Goal: Submit feedback/report problem: Submit feedback/report problem

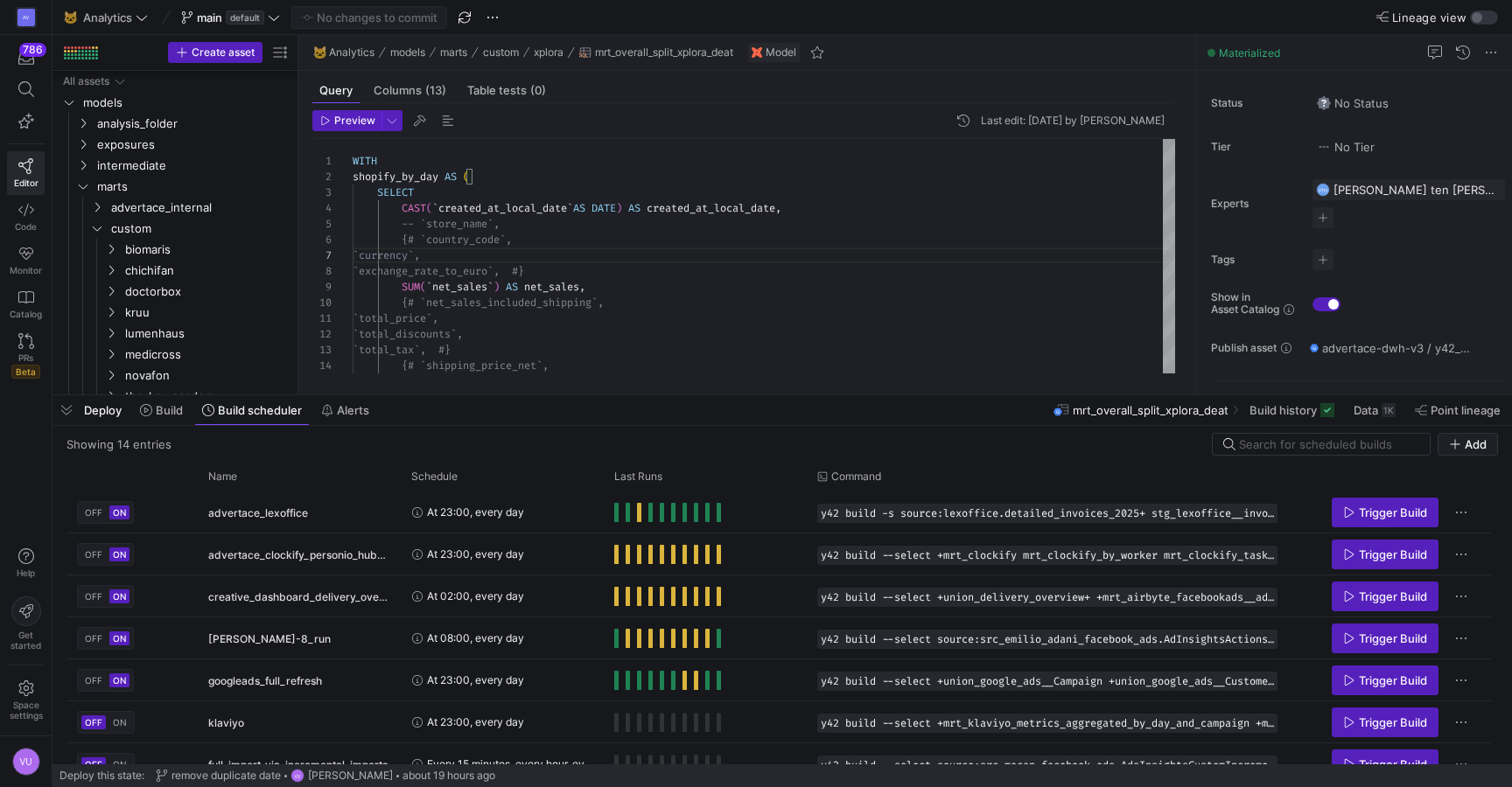
scroll to position [238, 0]
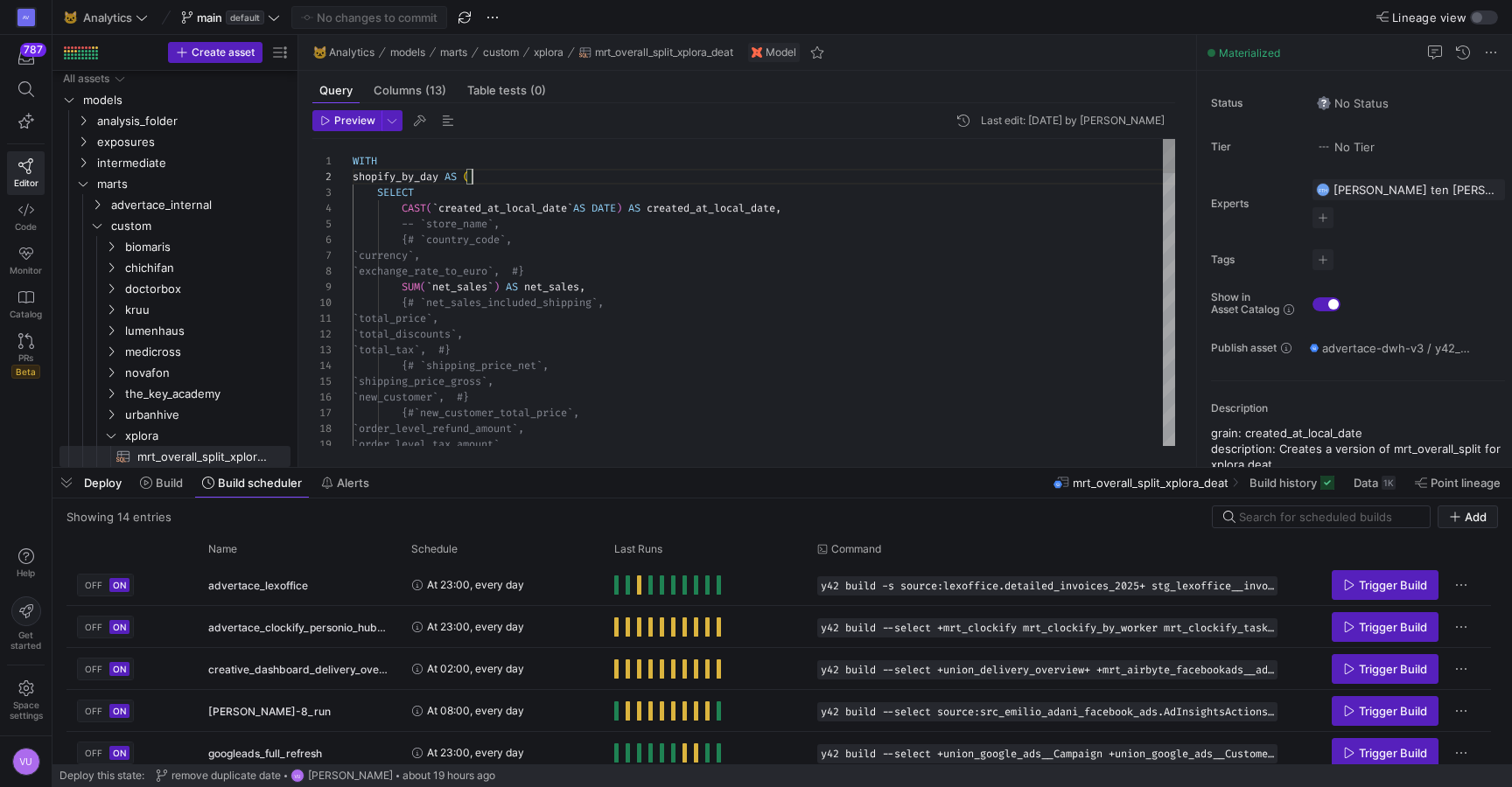
scroll to position [16, 119]
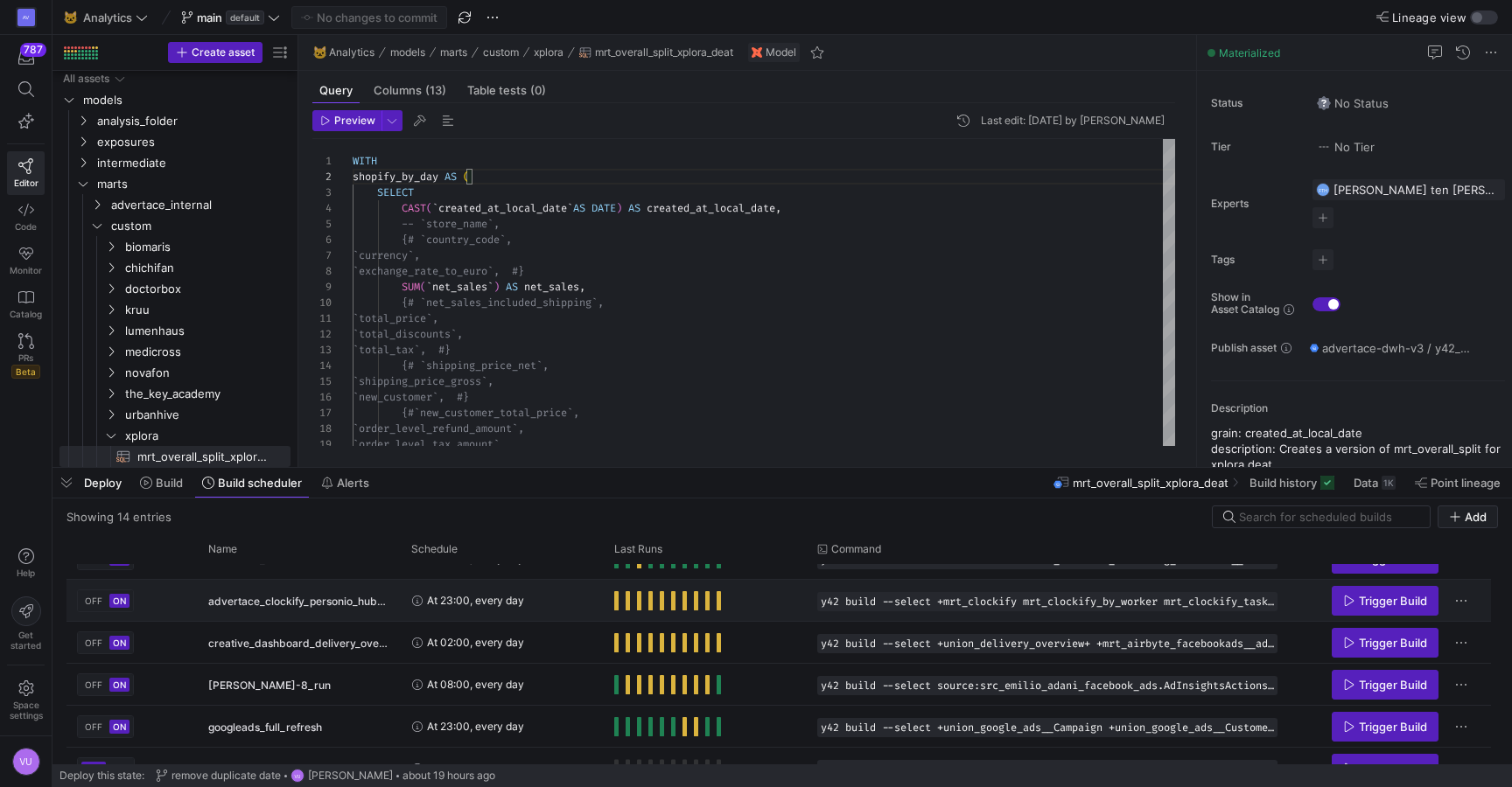
scroll to position [2, 0]
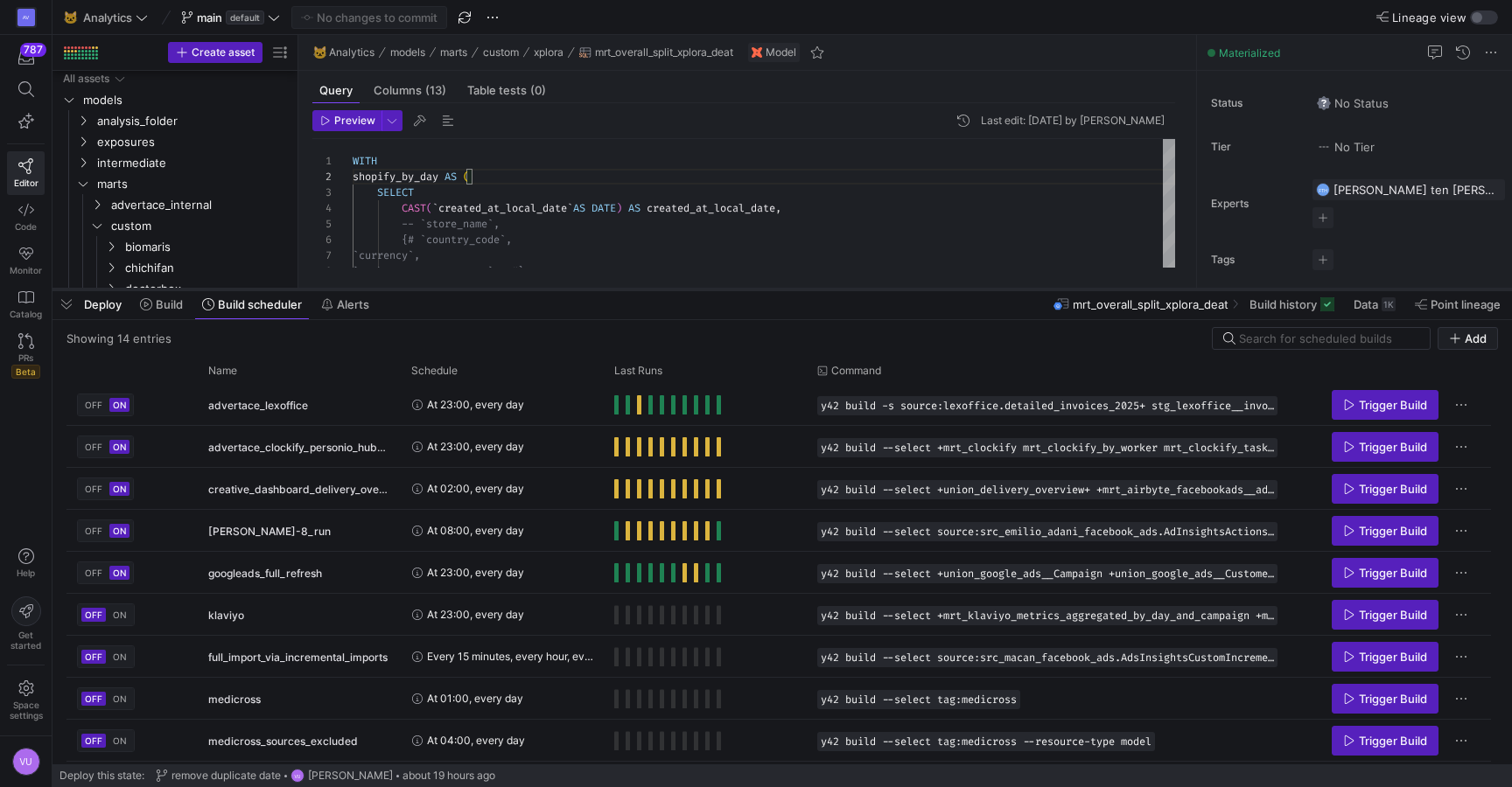
drag, startPoint x: 684, startPoint y: 464, endPoint x: 724, endPoint y: 286, distance: 182.4
click at [724, 286] on div at bounding box center [782, 289] width 1459 height 7
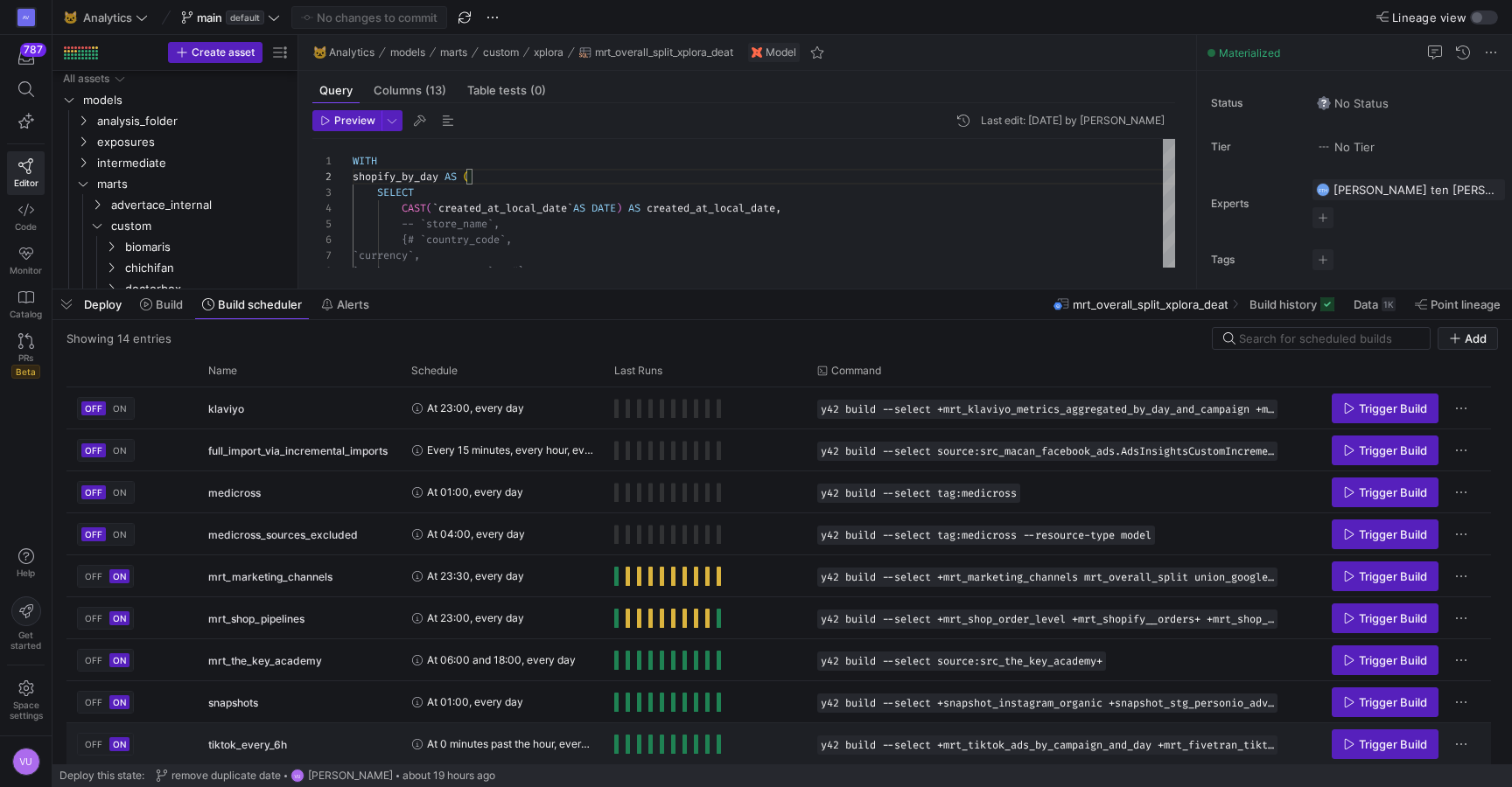
scroll to position [209, 0]
click at [31, 761] on div "VU" at bounding box center [26, 762] width 28 height 28
click at [582, 235] on div at bounding box center [756, 393] width 1512 height 787
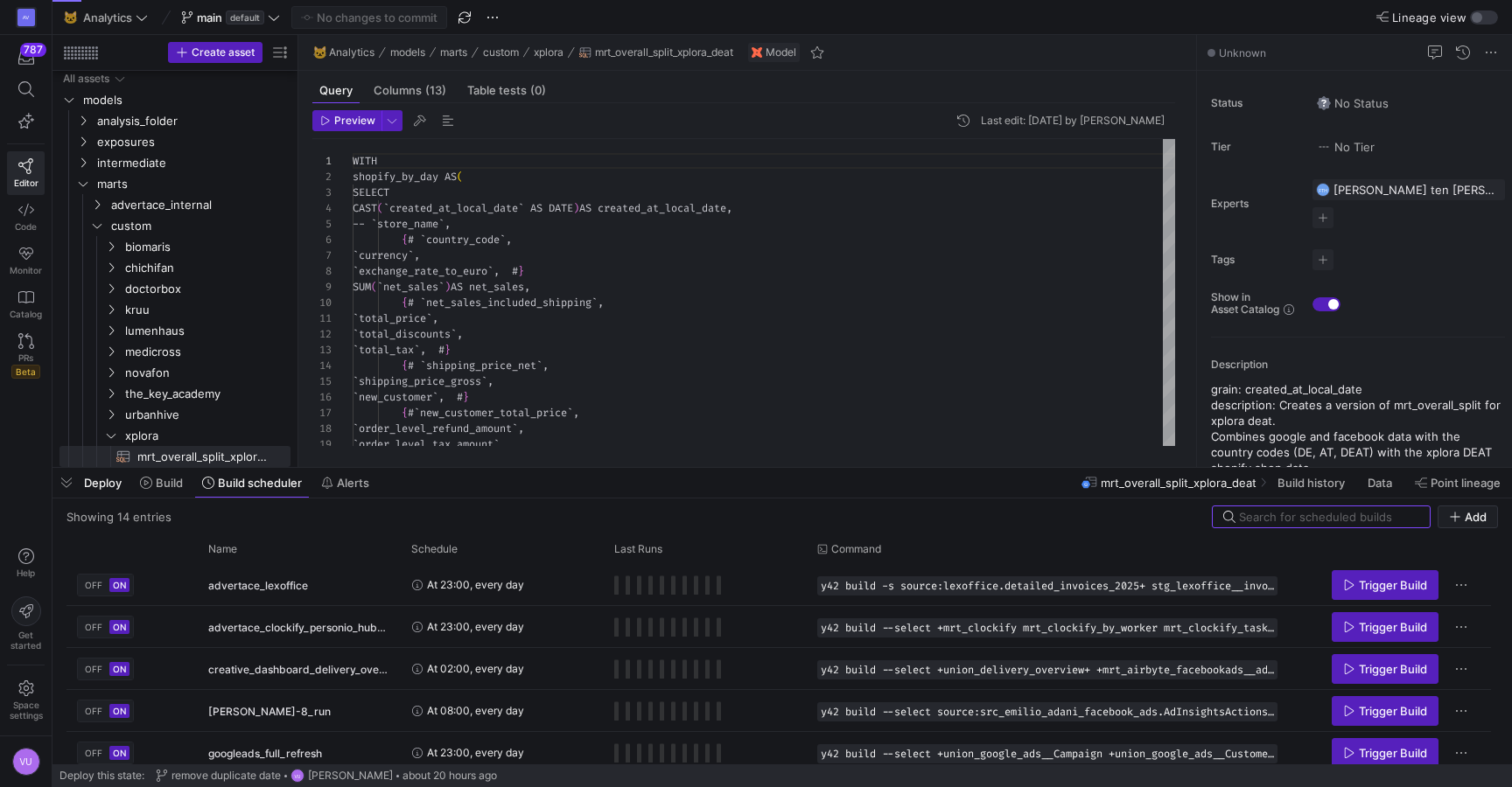
scroll to position [157, 0]
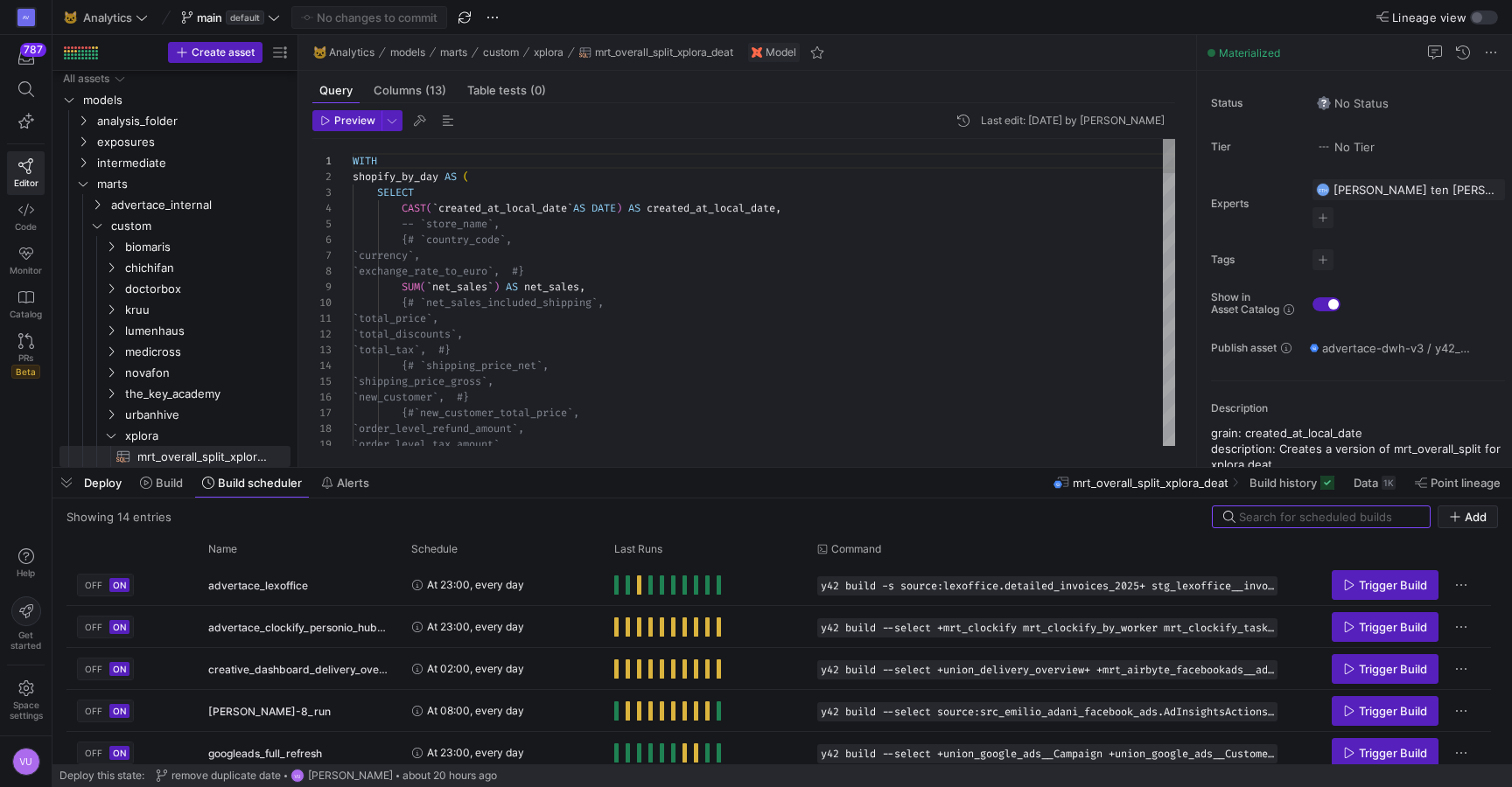
type textarea "`total_price`, `total_discounts`, `total_tax`, #} {# `shipping_price_net`, `shi…"
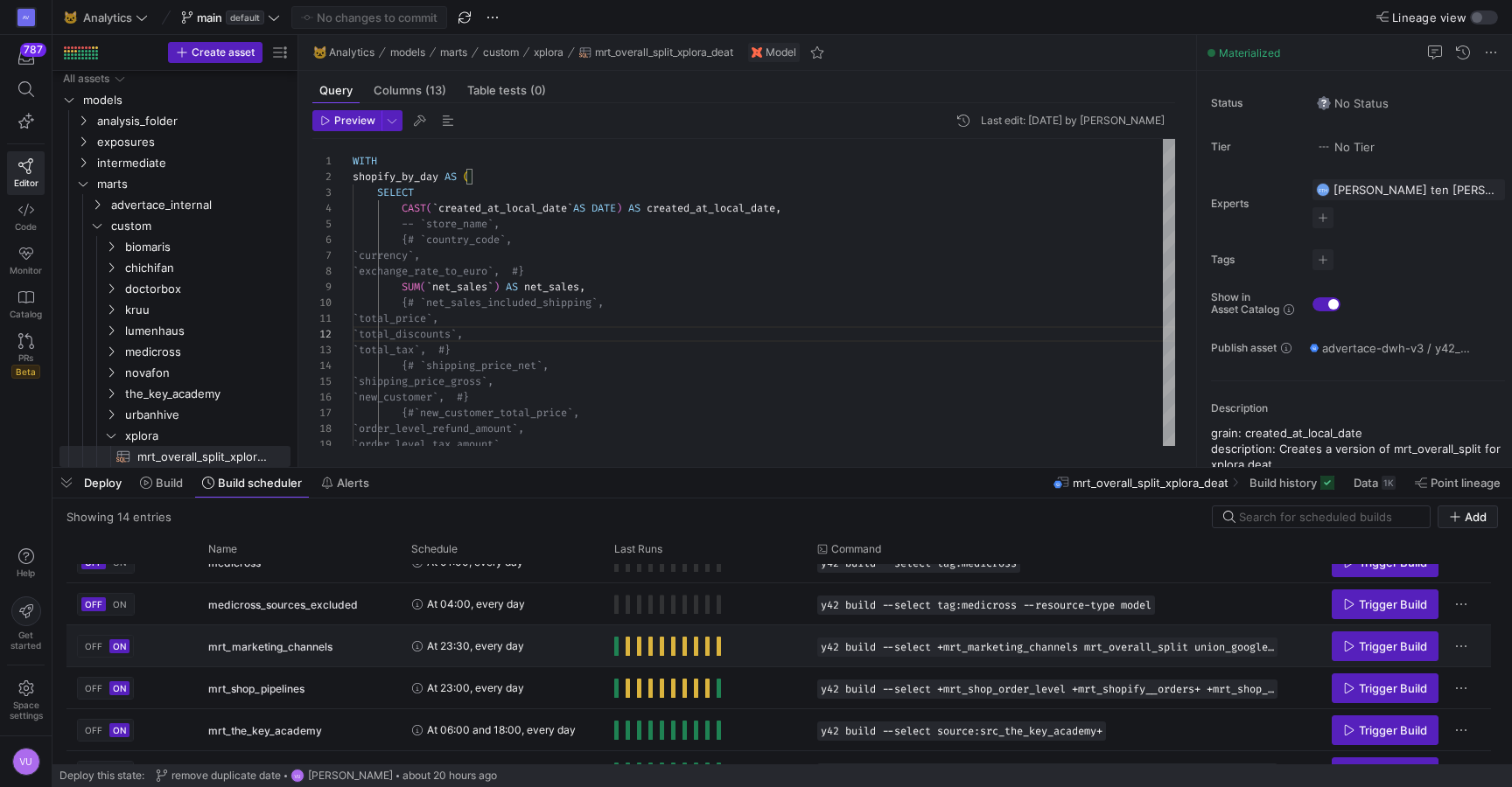
scroll to position [0, 0]
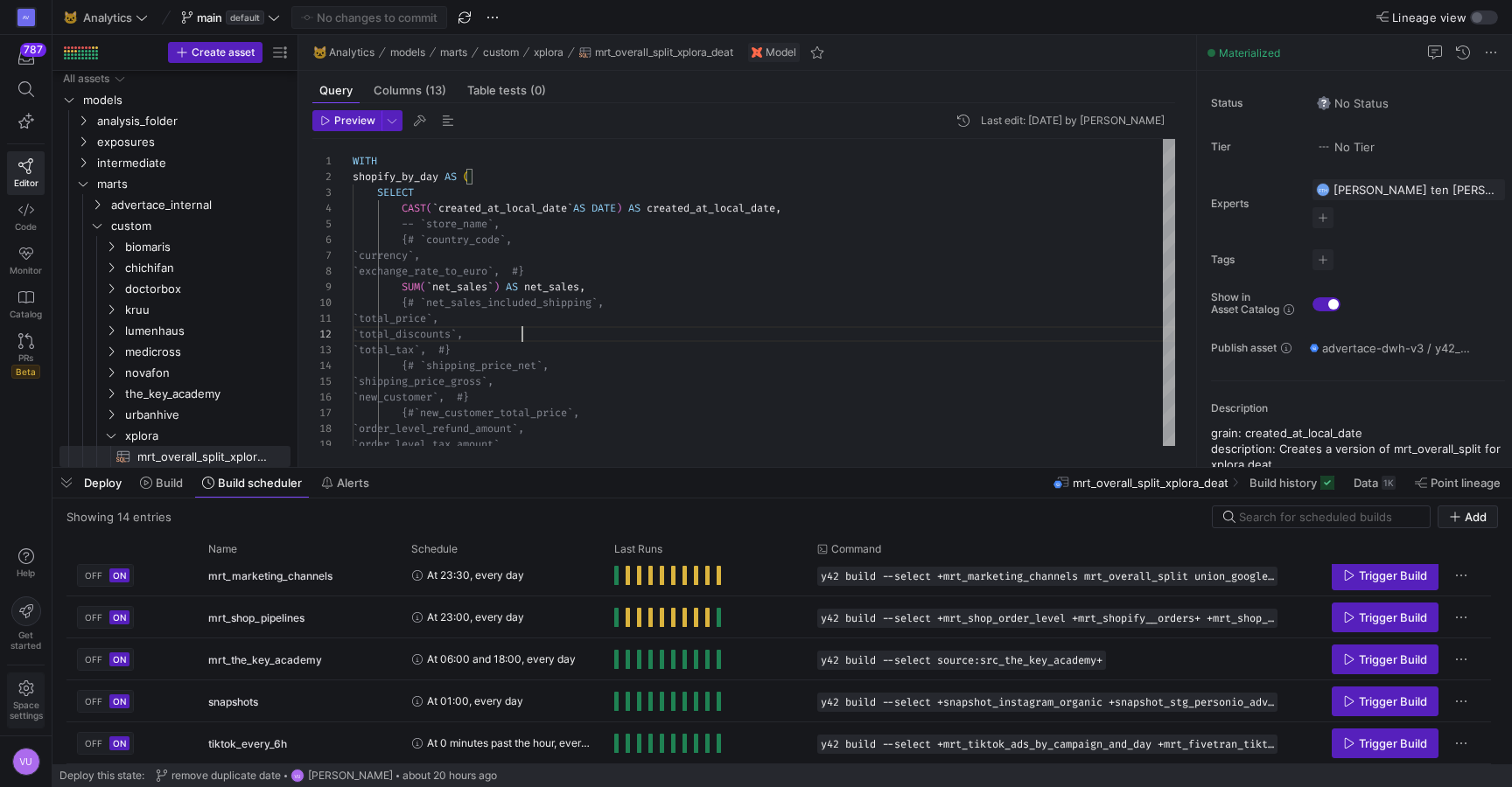
click at [25, 694] on icon at bounding box center [25, 689] width 15 height 16
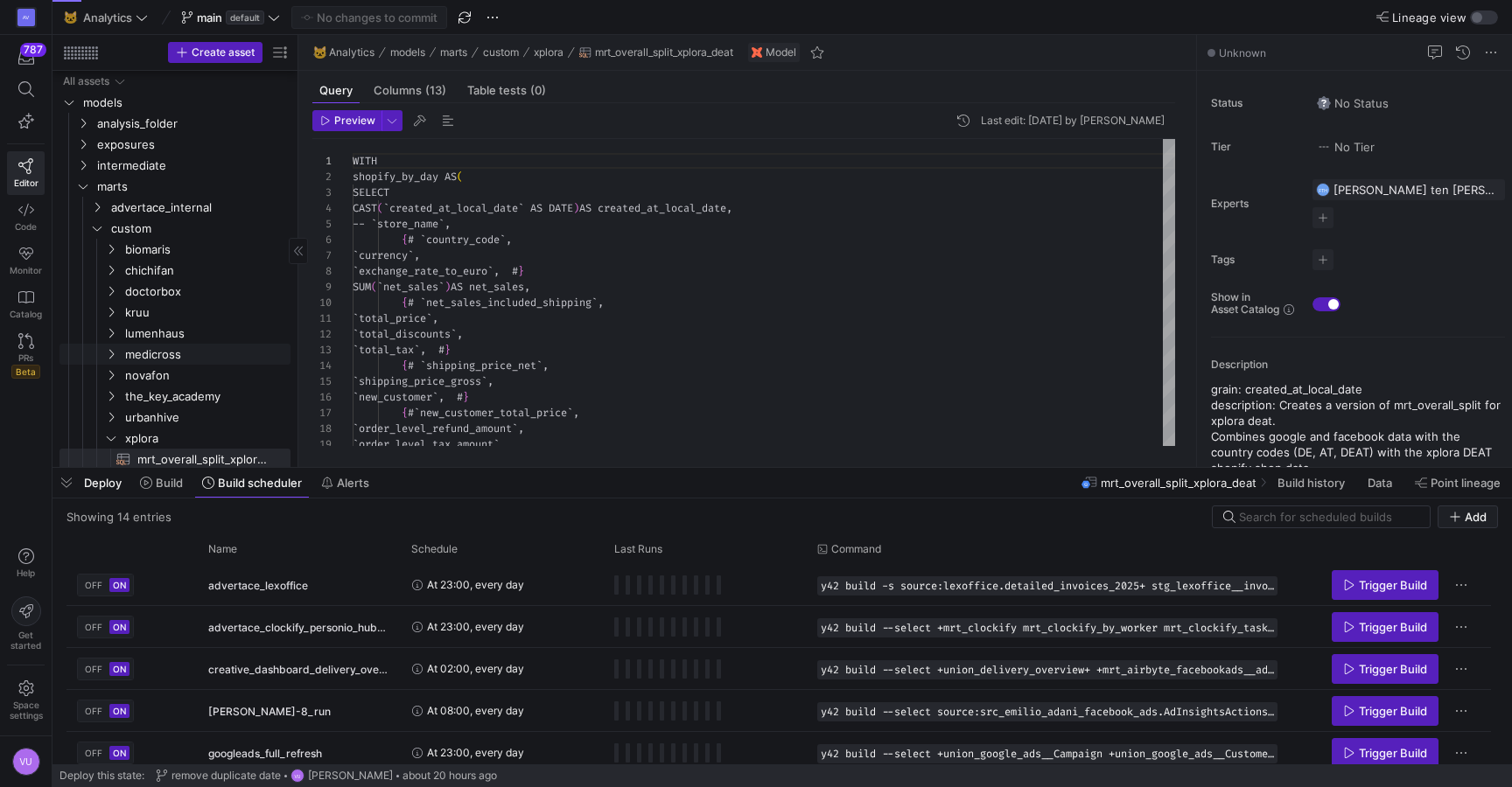
scroll to position [157, 0]
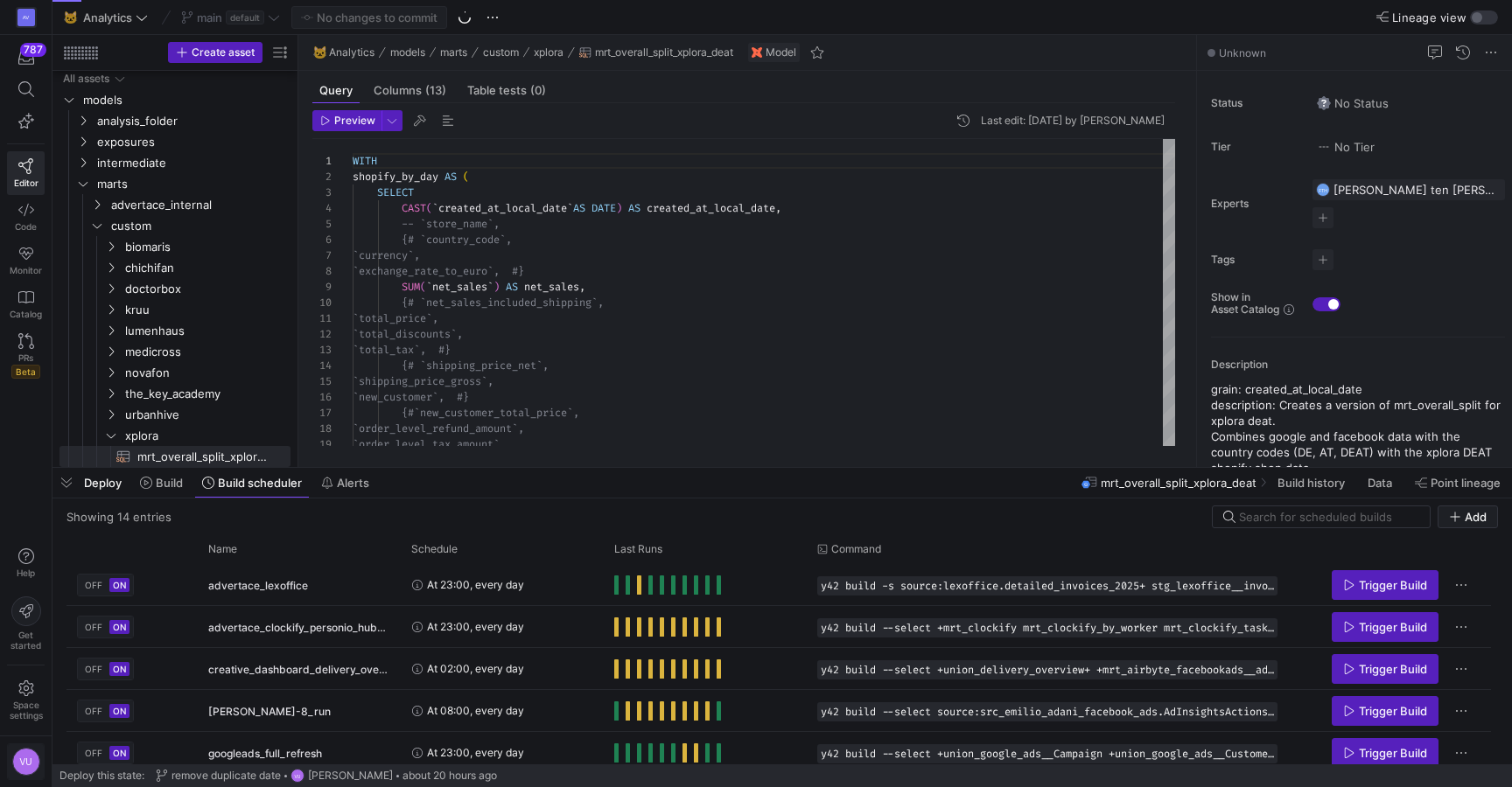
click at [17, 758] on div "VU" at bounding box center [26, 762] width 28 height 28
click at [58, 668] on span "User settings" at bounding box center [71, 671] width 75 height 14
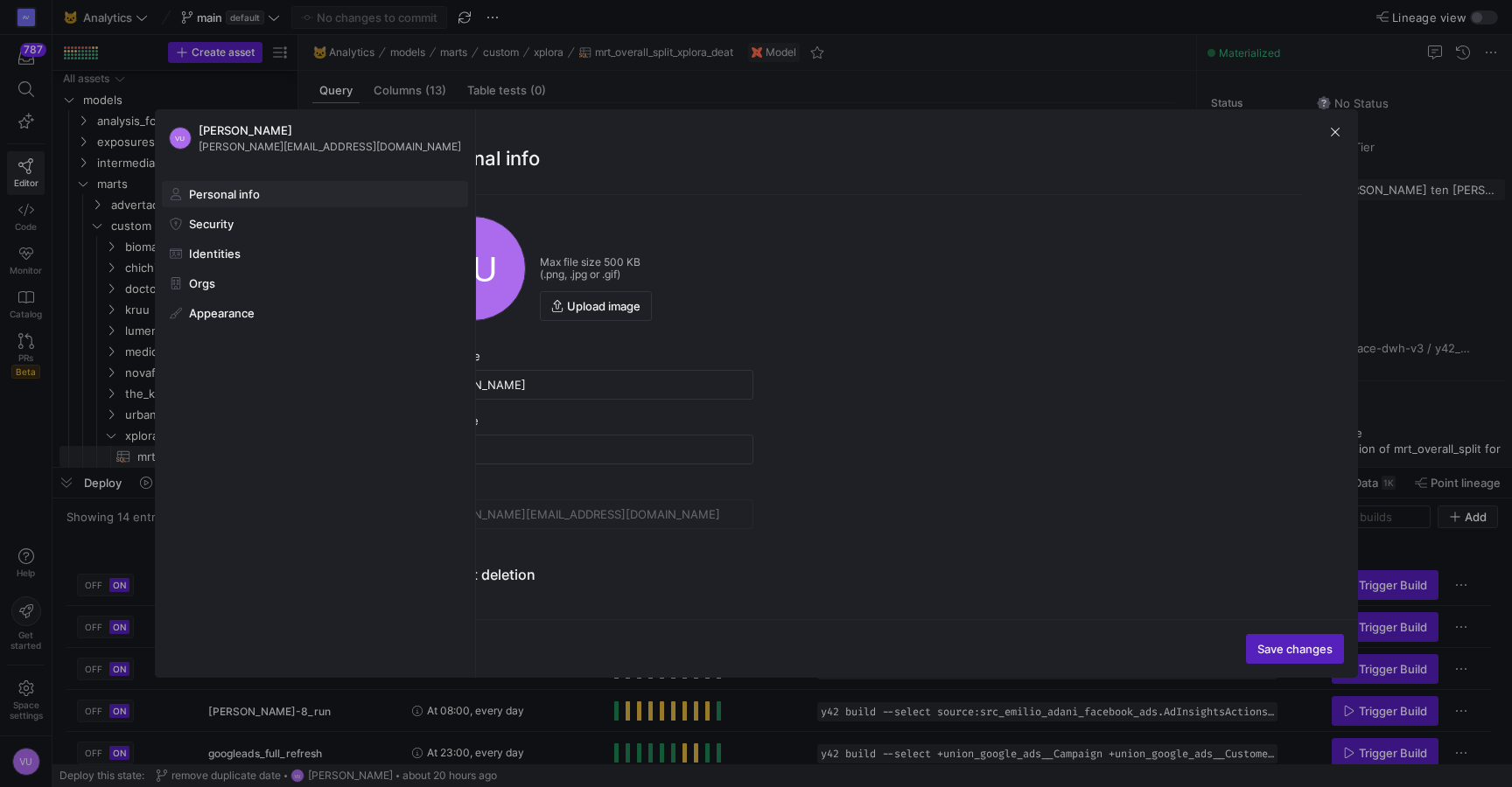
click at [195, 90] on div at bounding box center [756, 393] width 1512 height 787
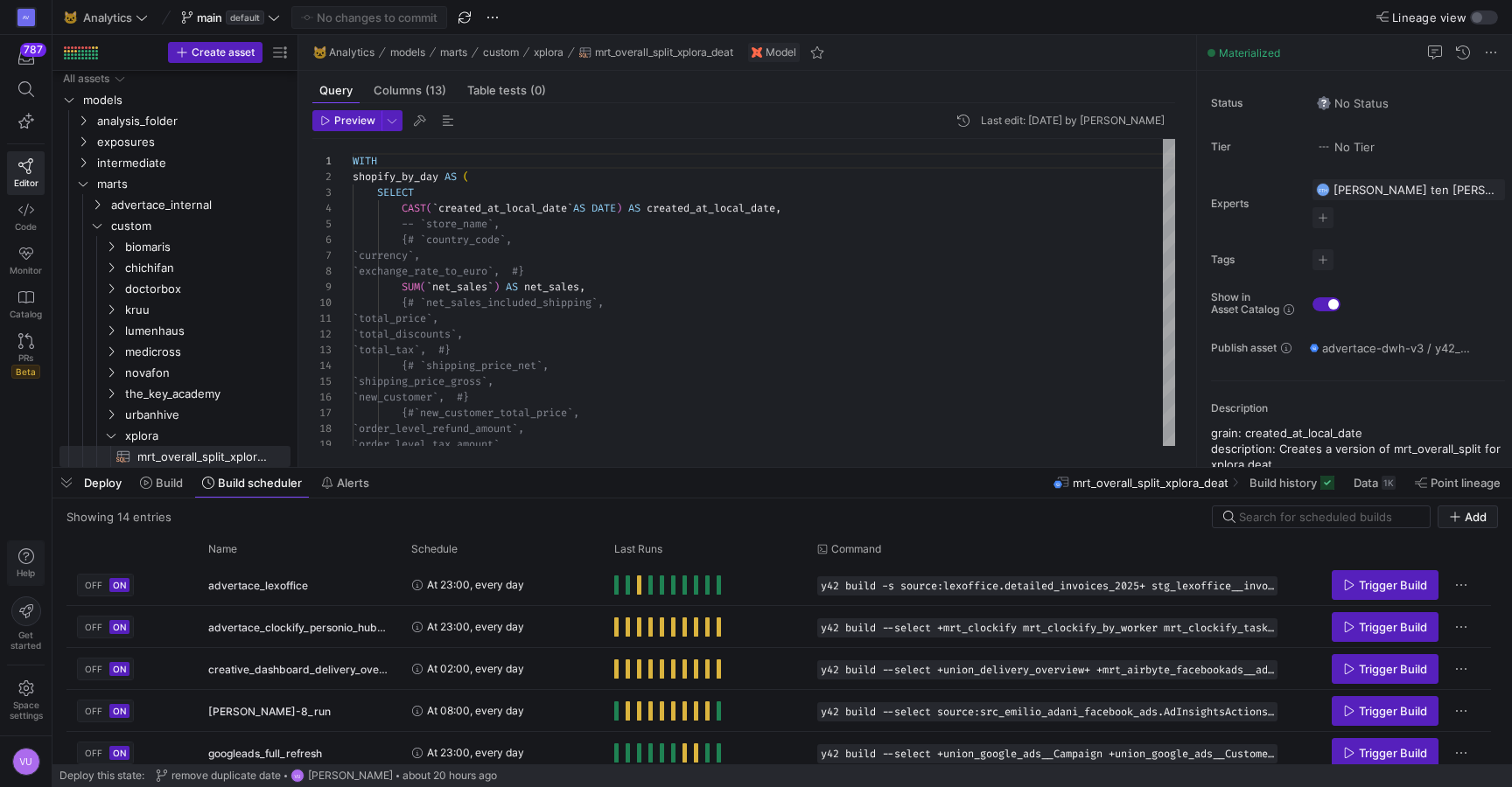
click at [29, 553] on icon "button" at bounding box center [26, 556] width 16 height 16
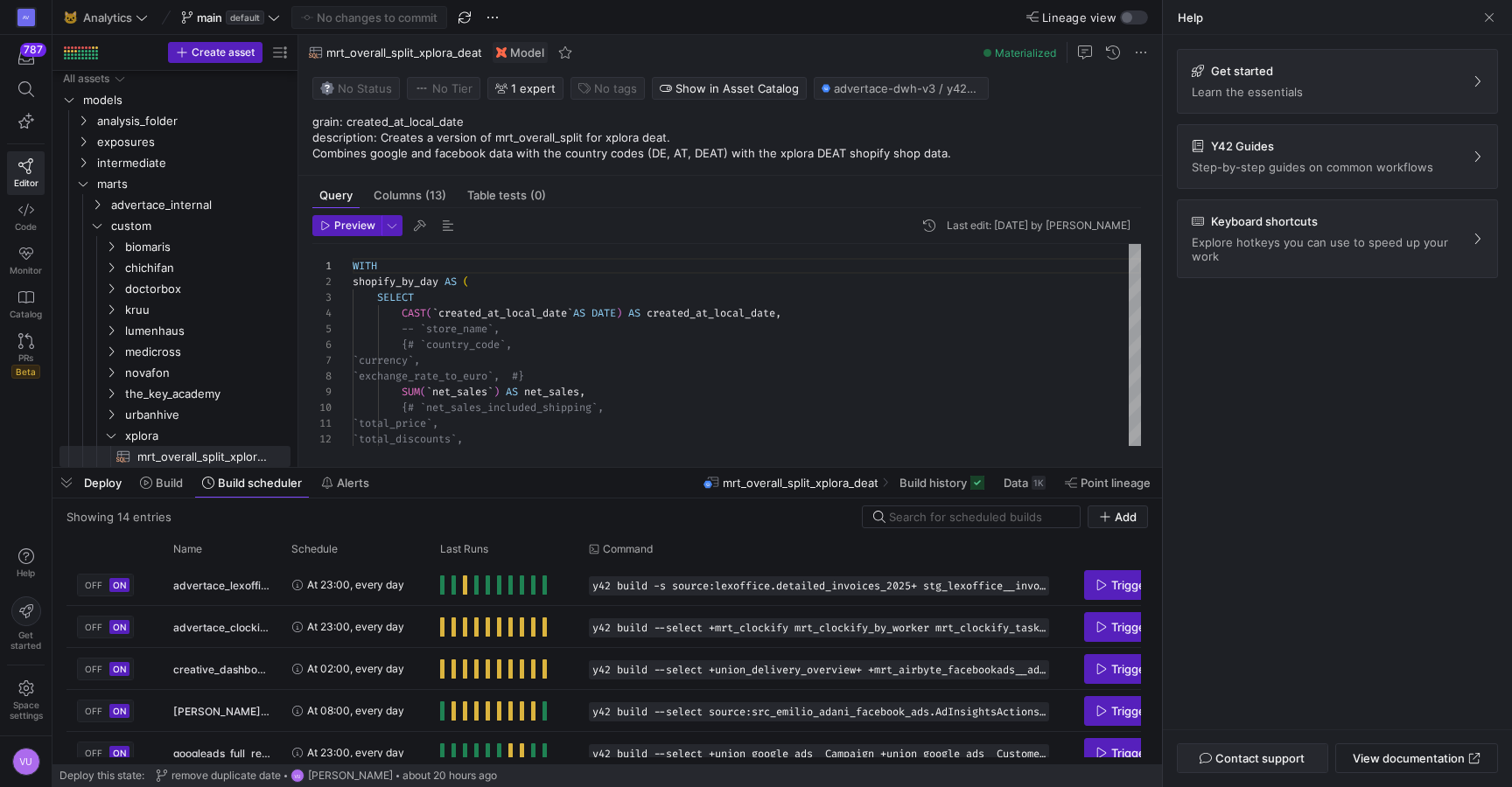
click at [1258, 766] on span "button" at bounding box center [1252, 758] width 149 height 28
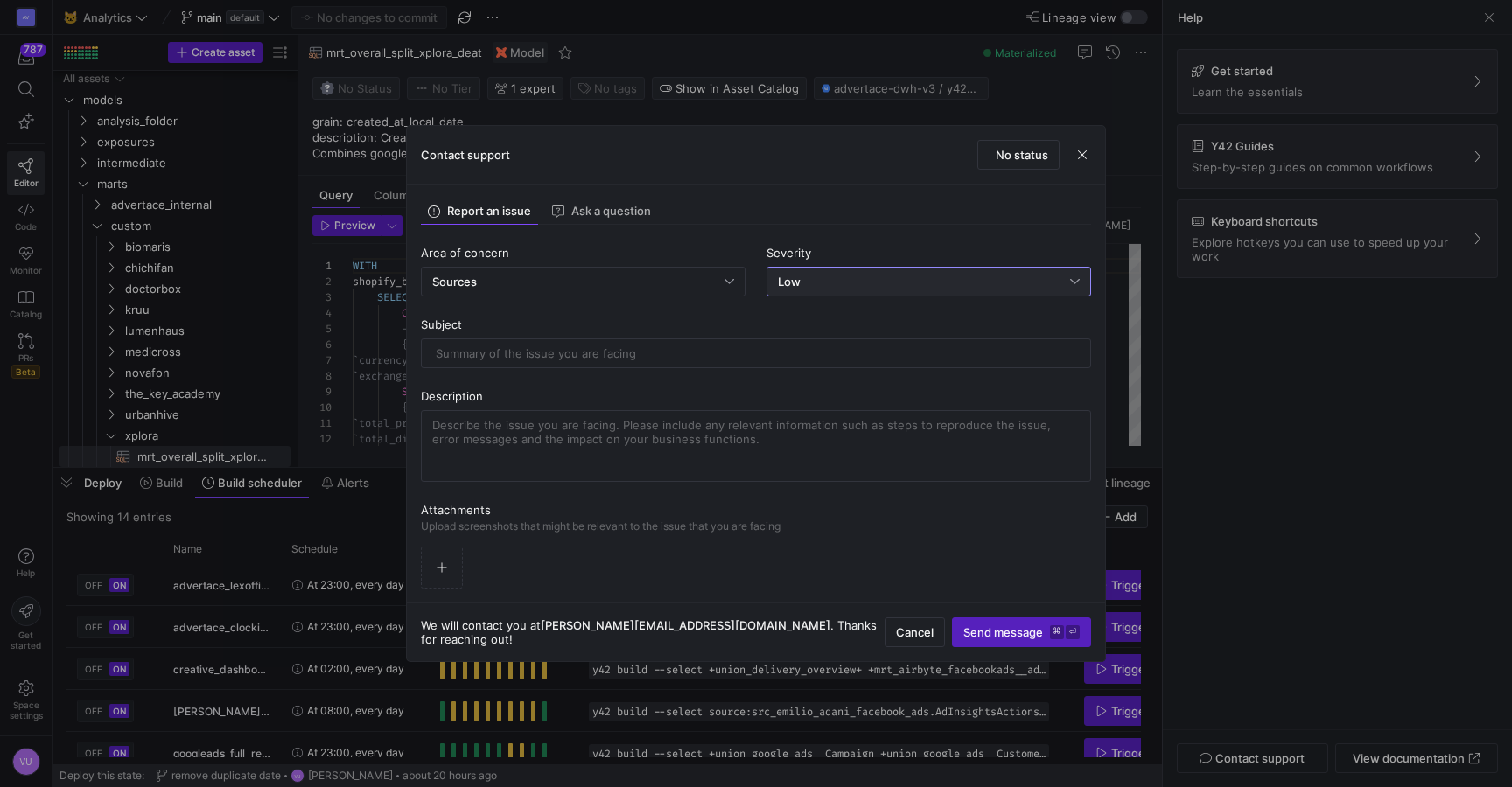
click at [840, 282] on div "Low" at bounding box center [925, 282] width 293 height 14
click at [820, 364] on div "High System impaired" at bounding box center [929, 370] width 309 height 14
click at [616, 358] on input "text" at bounding box center [756, 353] width 641 height 14
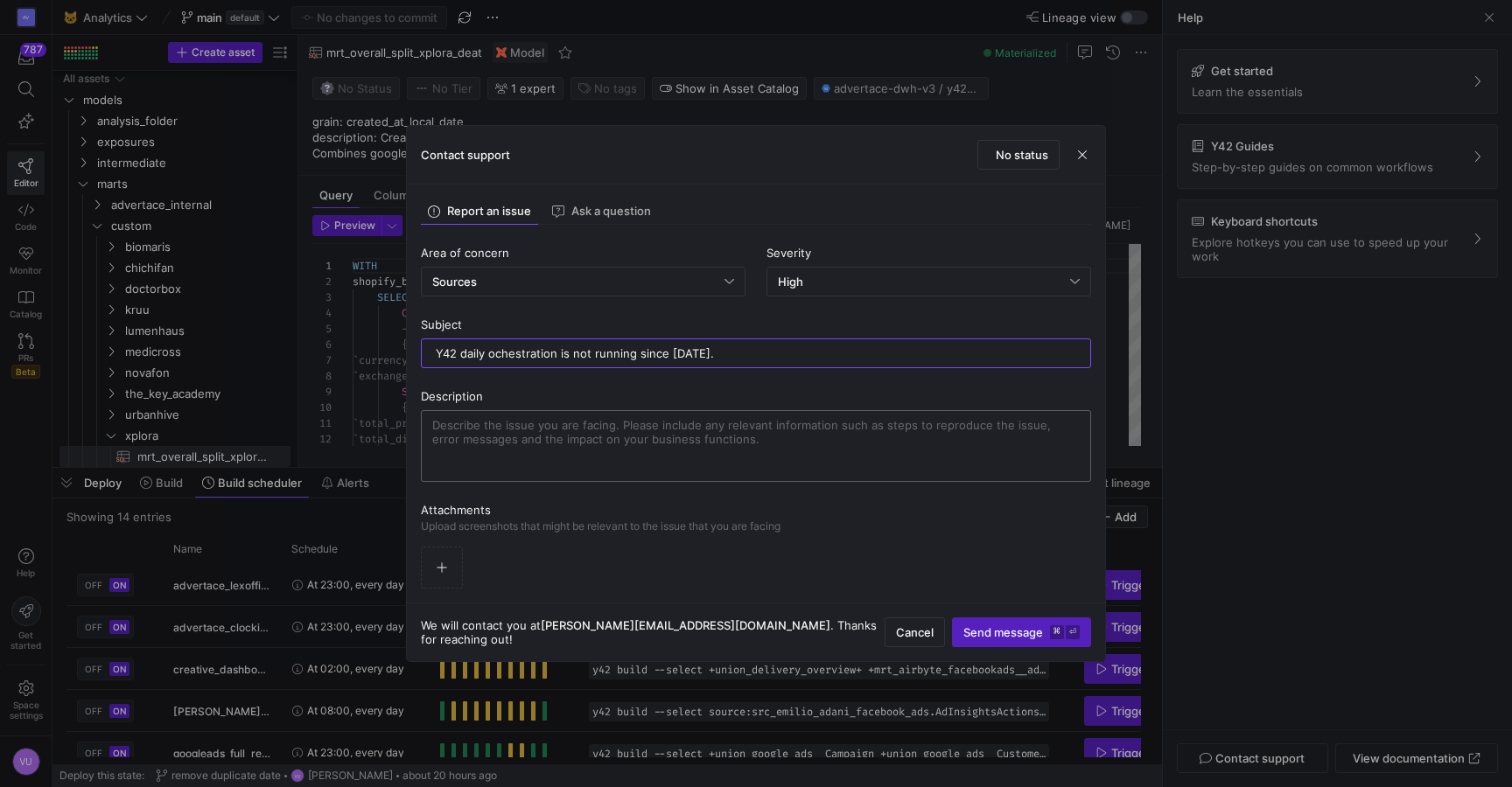
type input "Y42 daily ochestration is not running since yesterday."
click at [583, 438] on textarea at bounding box center [756, 446] width 648 height 56
drag, startPoint x: 547, startPoint y: 438, endPoint x: 604, endPoint y: 436, distance: 57.0
click at [604, 436] on textarea "I noticed the last day when the daily ochestration ran was October 7th. Yesterd…" at bounding box center [756, 446] width 648 height 56
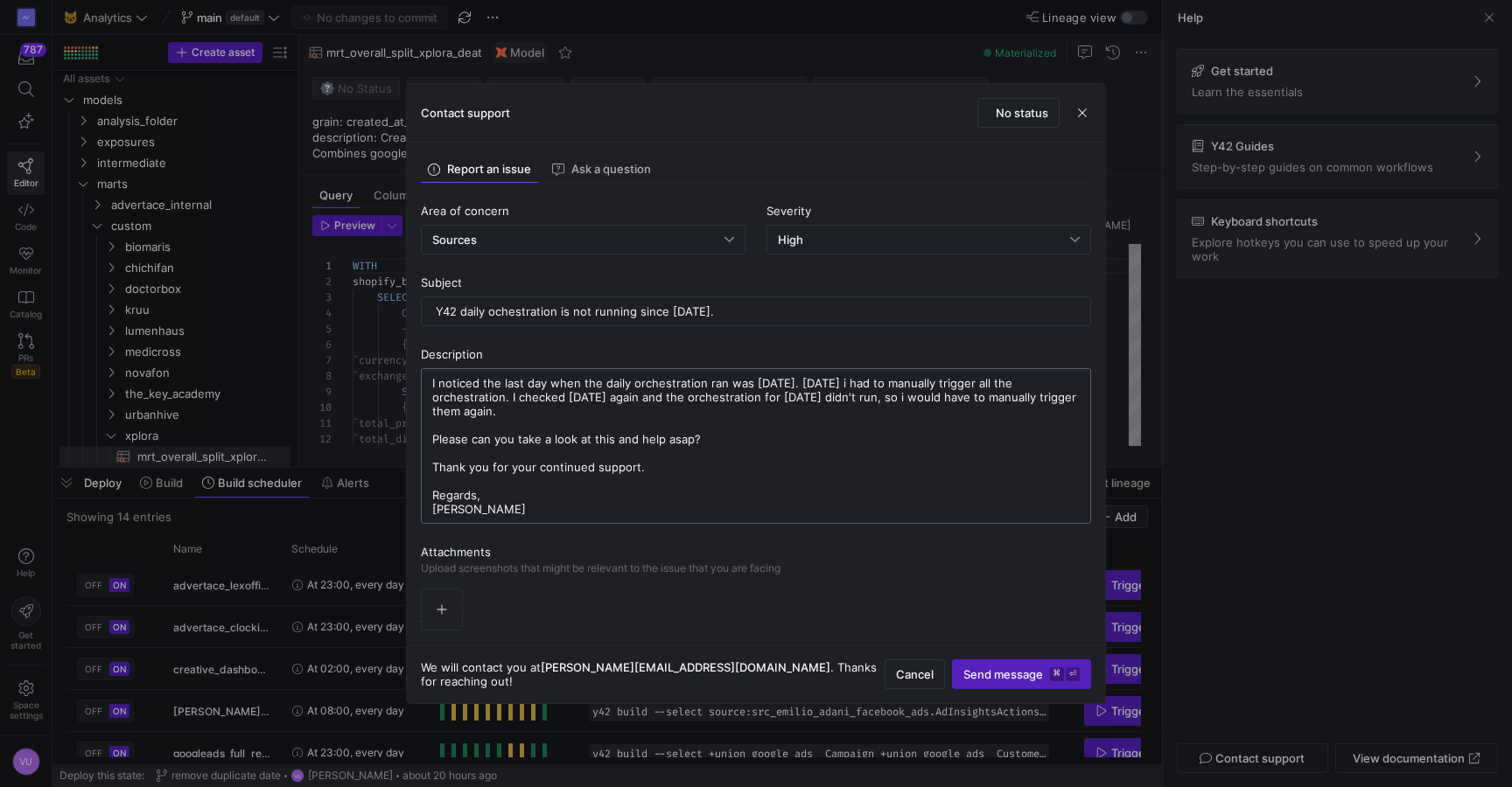
click at [699, 383] on textarea "I noticed the last day when the daily orchestration ran was October 7th. Yester…" at bounding box center [756, 446] width 648 height 140
click at [780, 437] on textarea "I noticed the last day when the daily orchestration ran from my main branch was…" at bounding box center [756, 446] width 648 height 140
type textarea "I noticed the last day when the daily orchestration ran from my main branch was…"
click at [1001, 667] on span "submit" at bounding box center [1021, 675] width 137 height 28
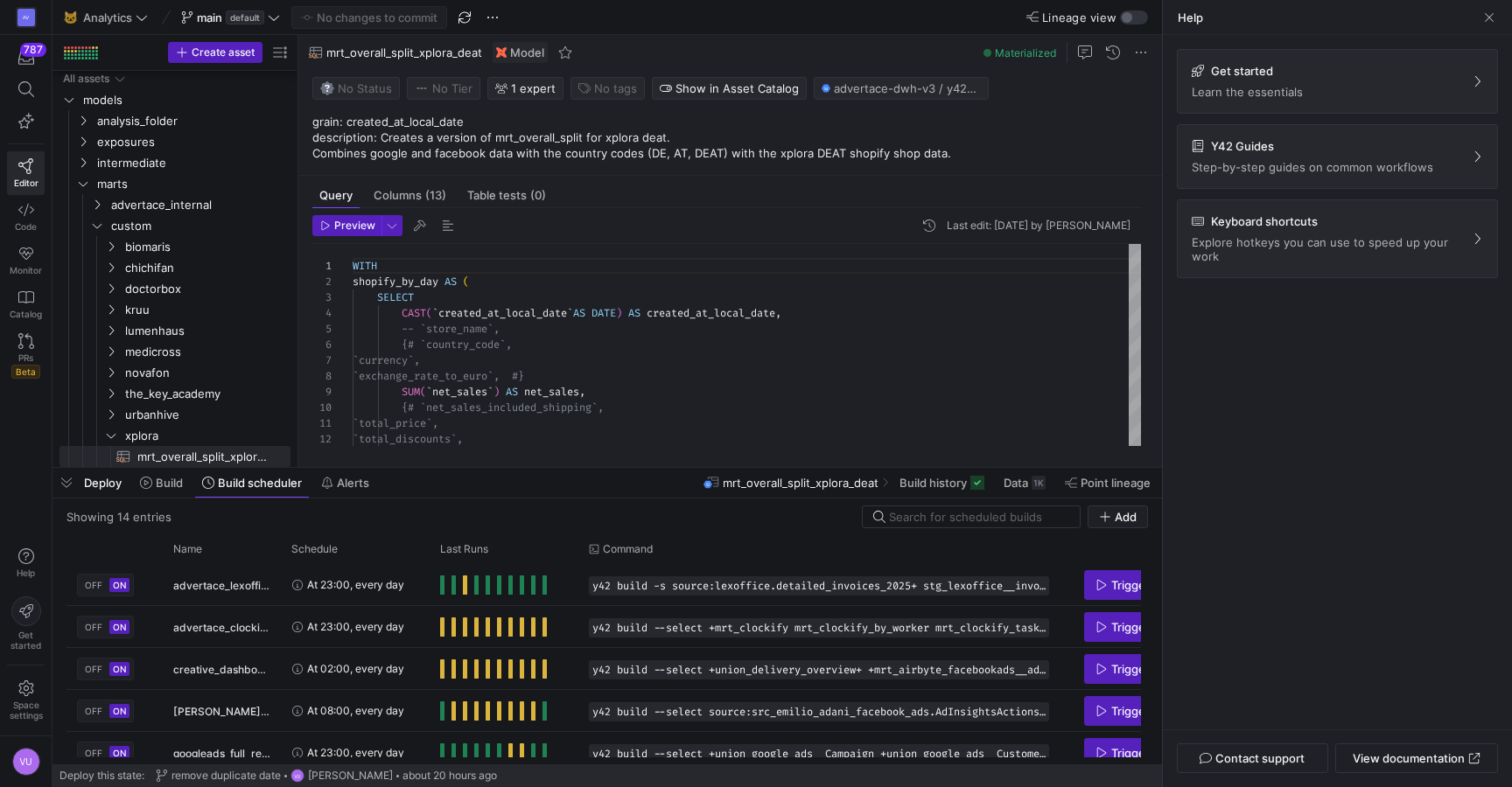
click at [1192, 327] on div "Get started Learn the essentials Y42 Guides Step-by-step guides on common workf…" at bounding box center [1337, 382] width 349 height 694
click at [1492, 11] on span at bounding box center [1489, 18] width 18 height 18
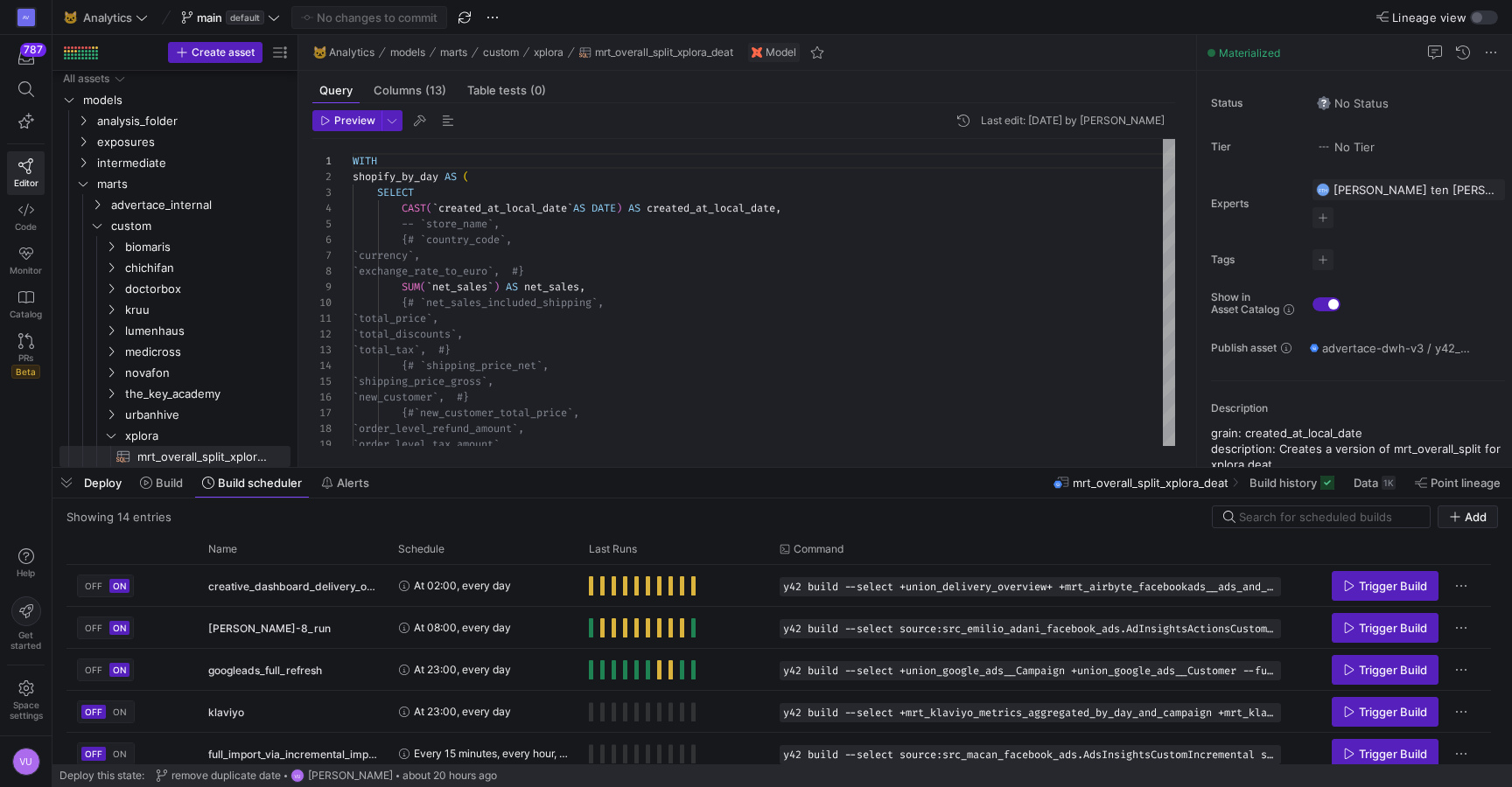
scroll to position [51, 0]
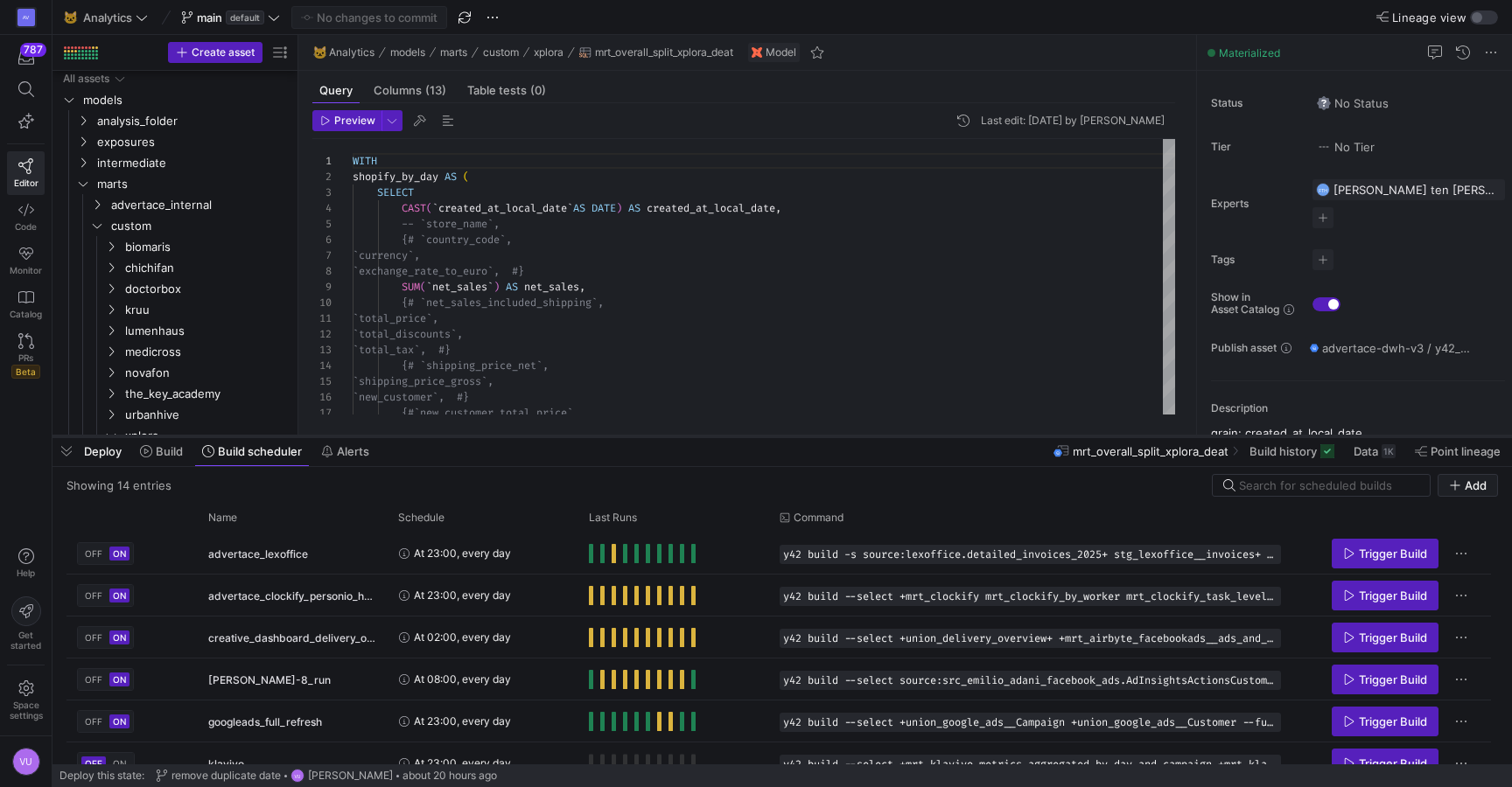
drag, startPoint x: 900, startPoint y: 465, endPoint x: 894, endPoint y: 434, distance: 31.6
click at [894, 434] on div at bounding box center [782, 436] width 1459 height 7
click at [1364, 553] on span "Trigger Build" at bounding box center [1393, 554] width 69 height 14
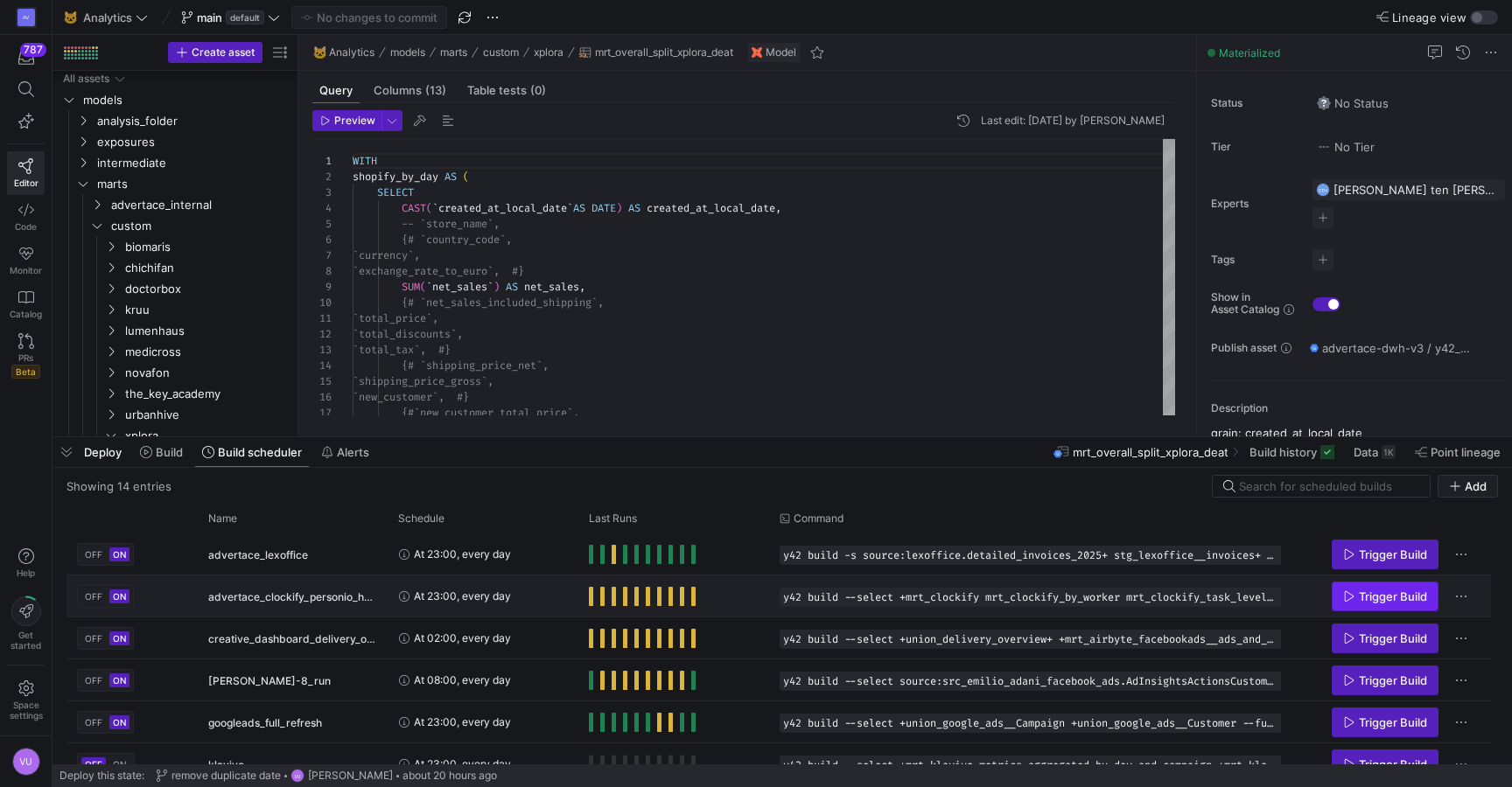
click at [1376, 602] on span "Trigger Build" at bounding box center [1393, 597] width 69 height 14
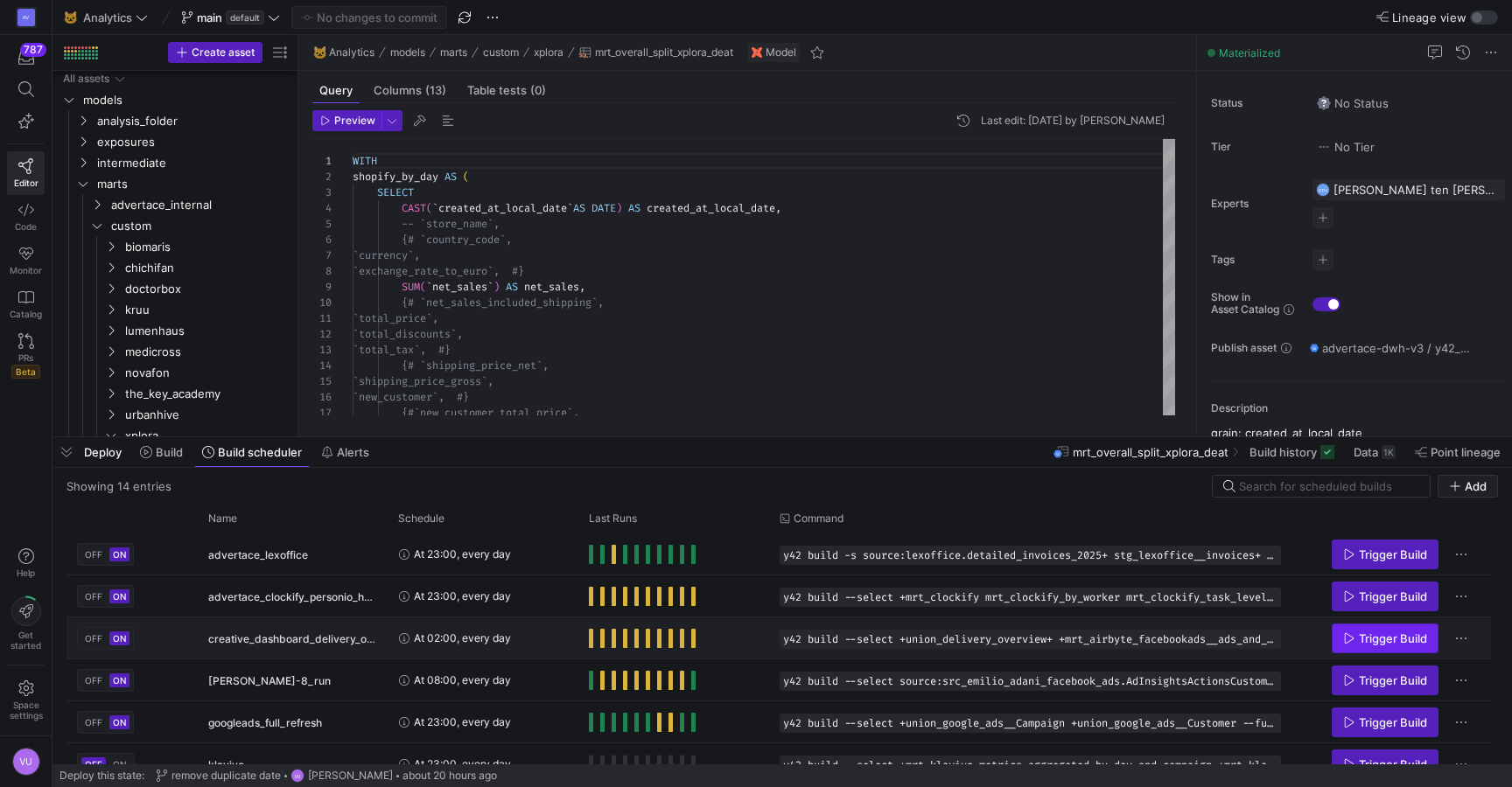
click at [1373, 638] on span "Trigger Build" at bounding box center [1393, 639] width 69 height 14
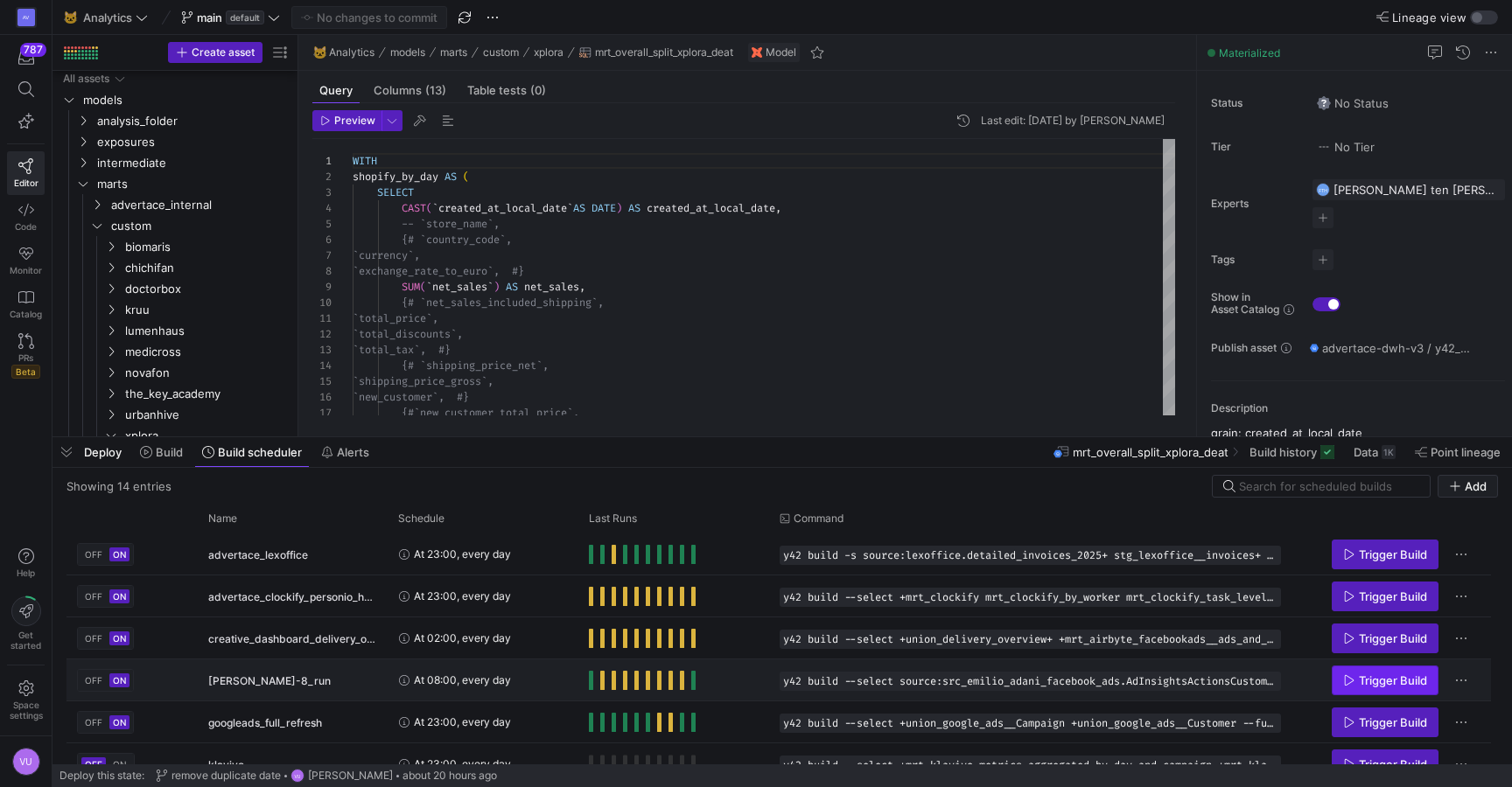
click at [1373, 679] on span "Trigger Build" at bounding box center [1393, 681] width 69 height 14
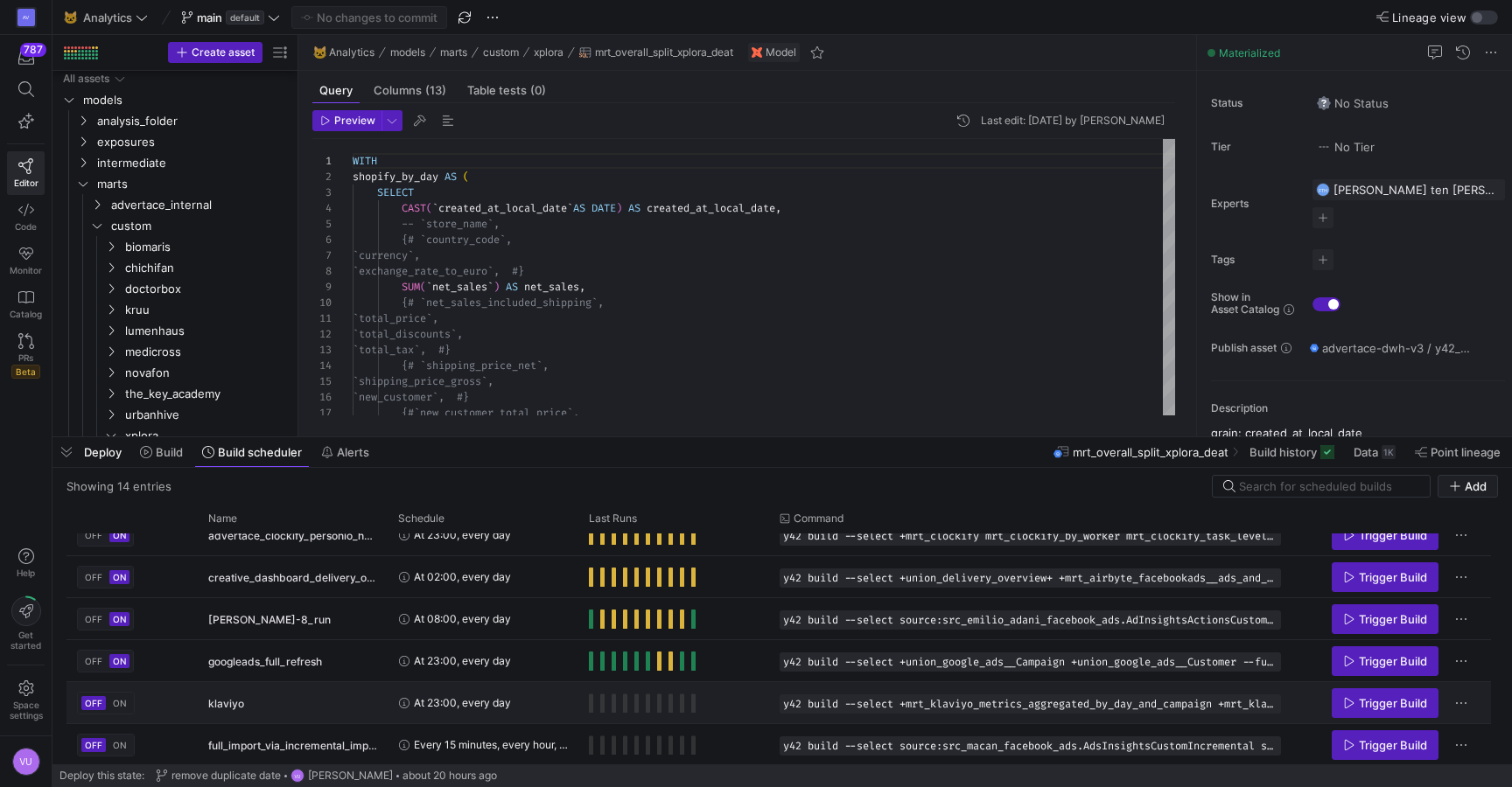
scroll to position [64, 0]
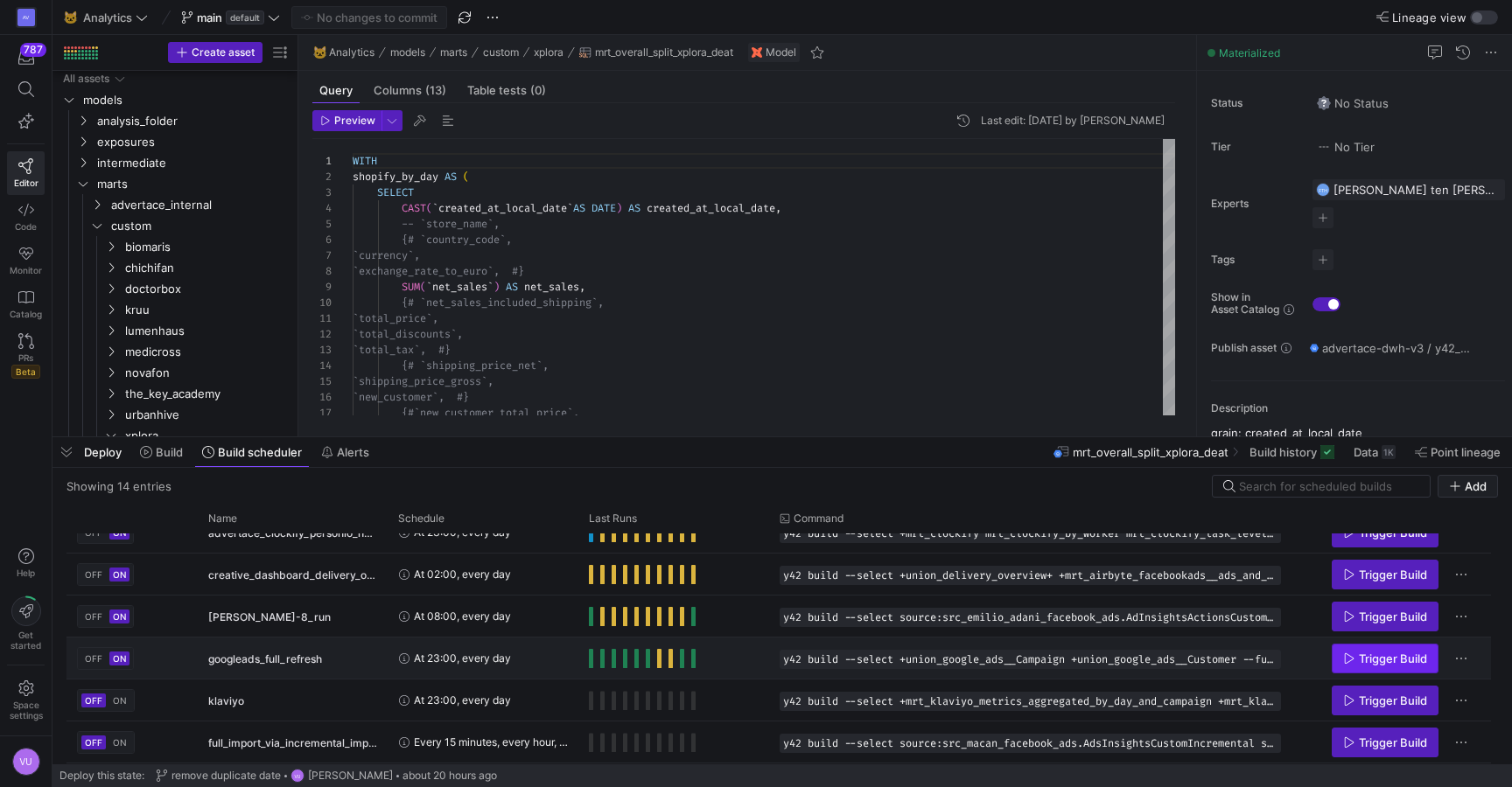
click at [1374, 664] on span "Trigger Build" at bounding box center [1393, 659] width 69 height 14
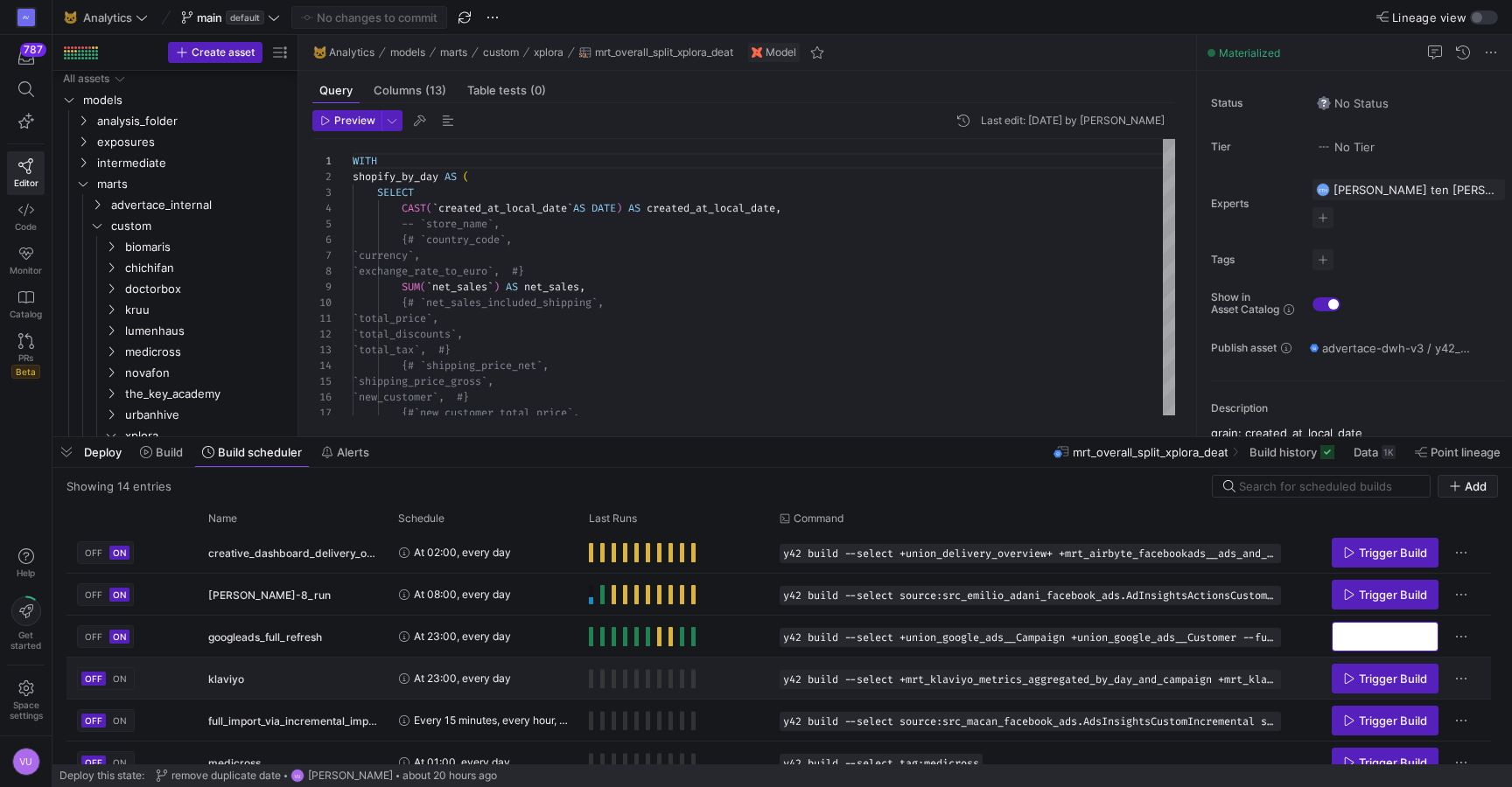
scroll to position [109, 0]
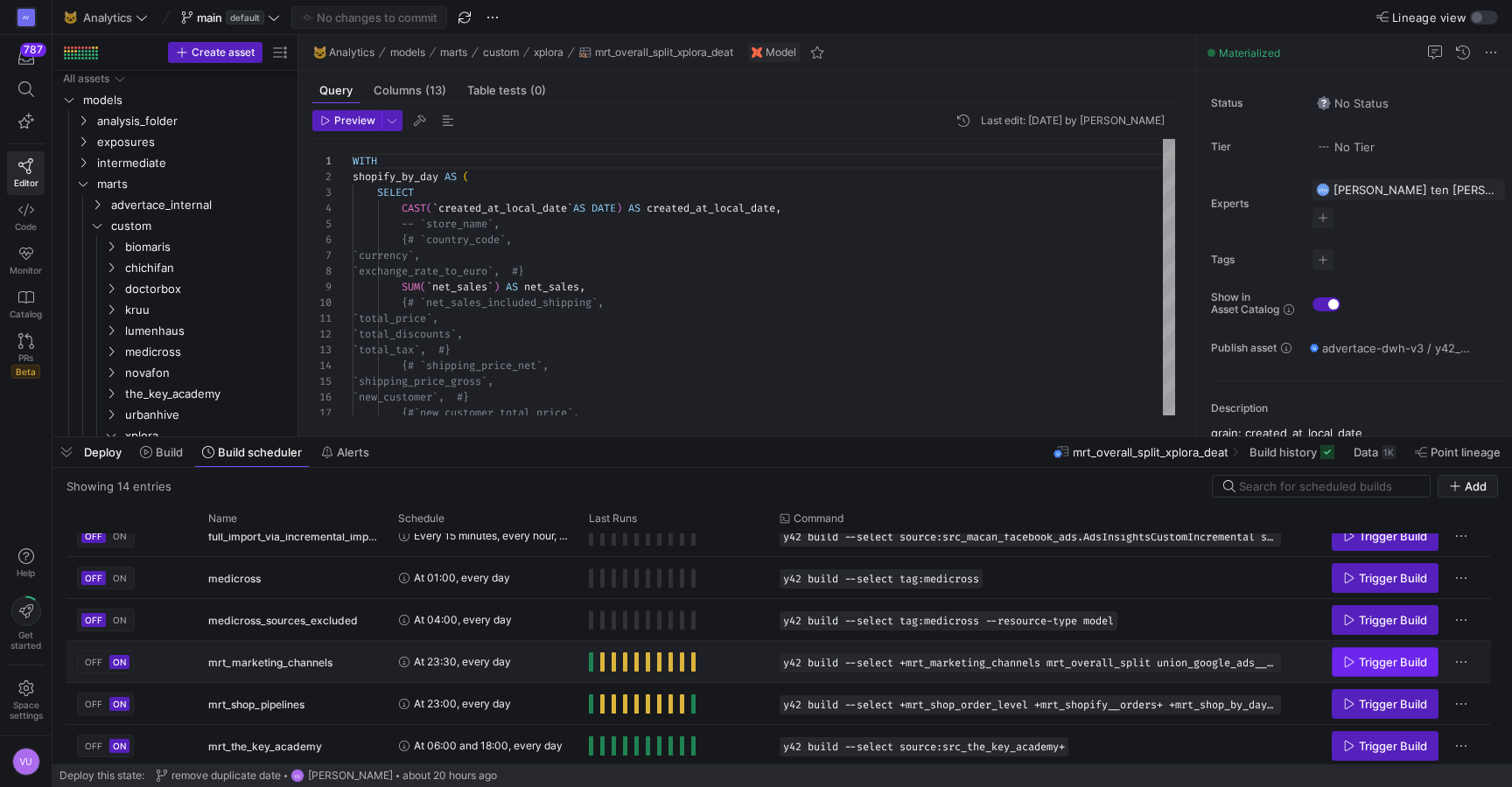
click at [1374, 662] on span "Trigger Build" at bounding box center [1393, 662] width 69 height 14
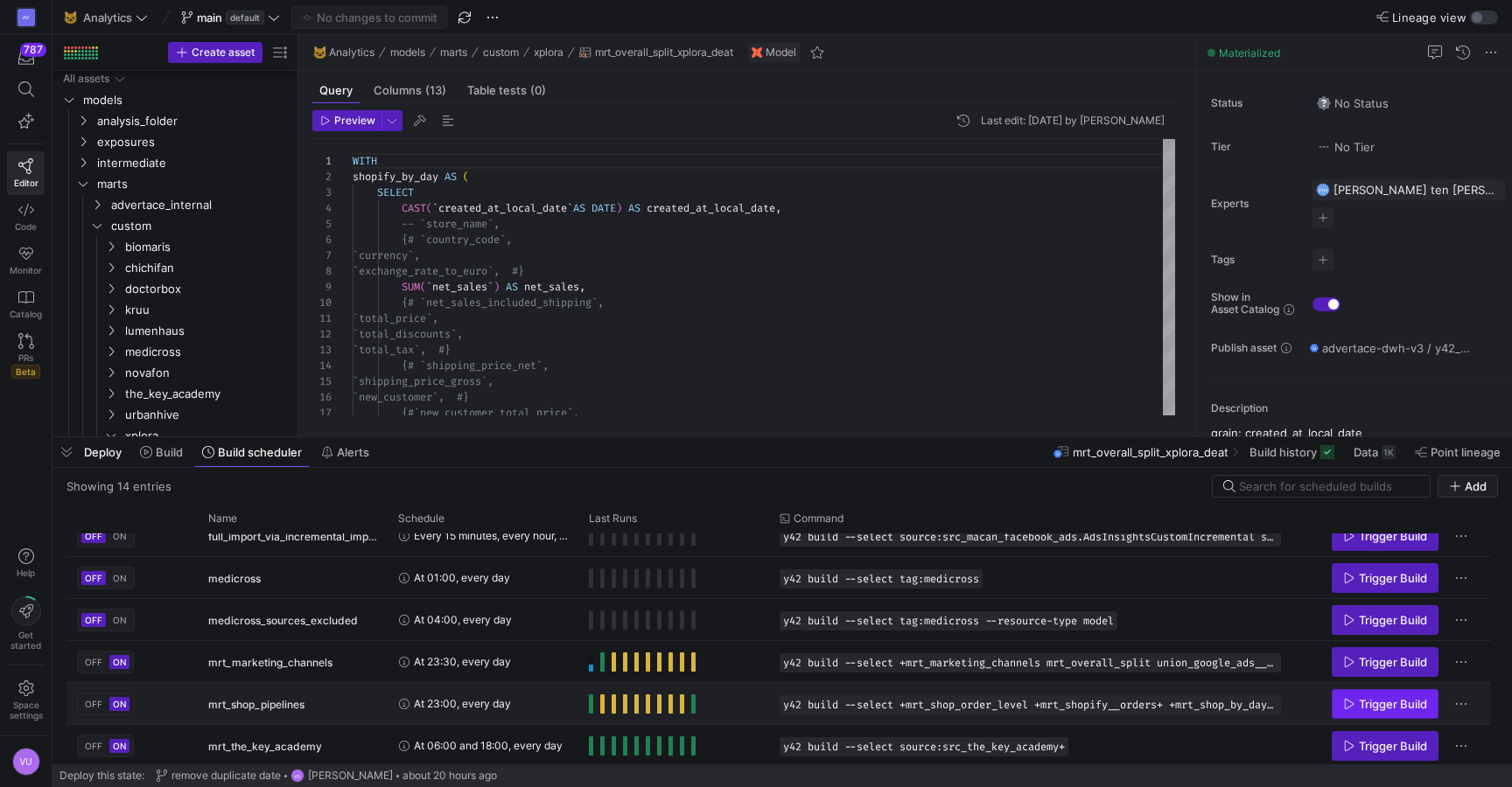
click at [1376, 704] on span "Trigger Build" at bounding box center [1393, 704] width 69 height 14
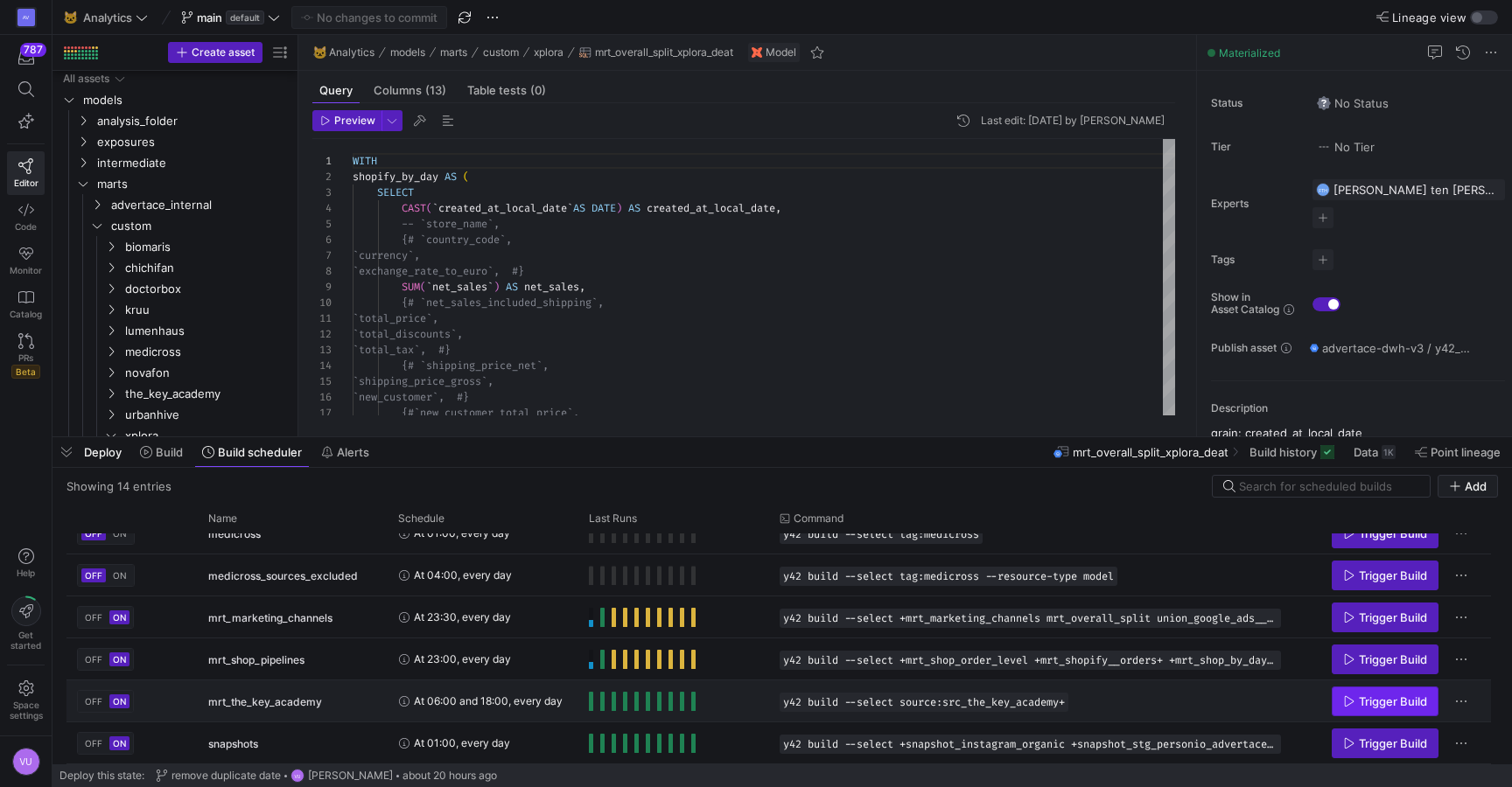
click at [1373, 696] on span "Trigger Build" at bounding box center [1393, 701] width 69 height 14
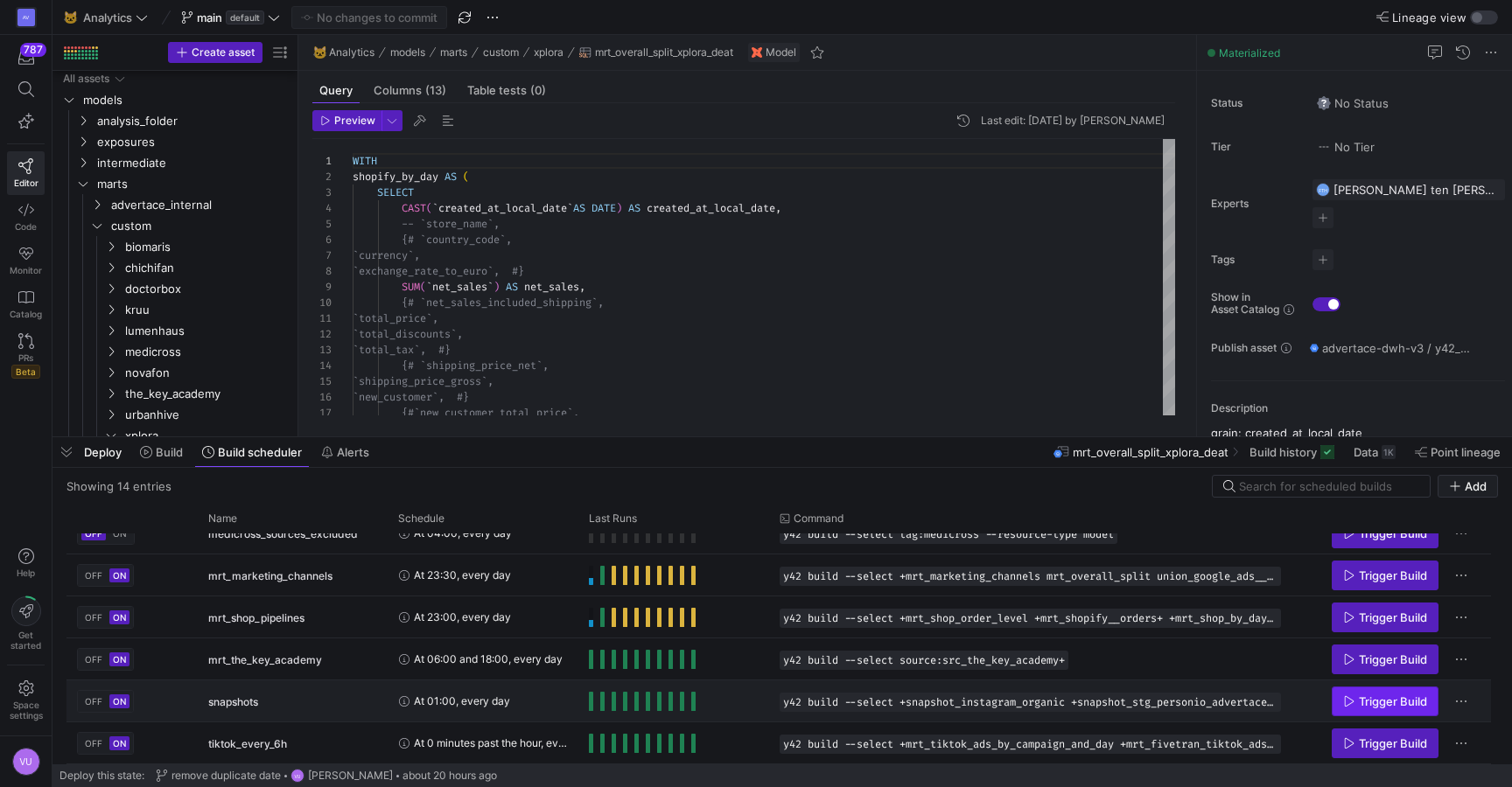
click at [1379, 703] on span "Trigger Build" at bounding box center [1393, 701] width 69 height 14
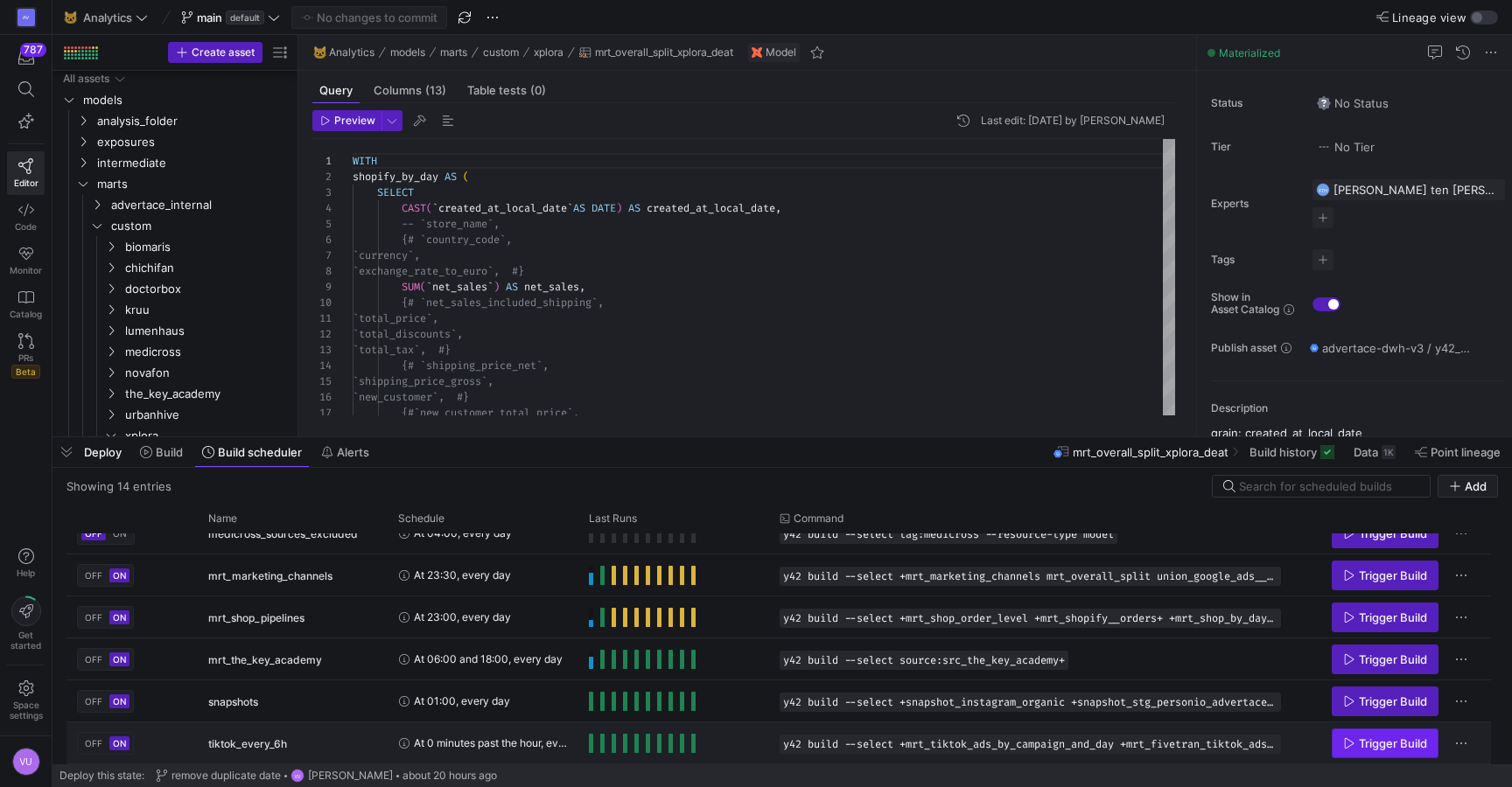
click at [1395, 749] on span "Press SPACE to select this row." at bounding box center [1385, 743] width 105 height 28
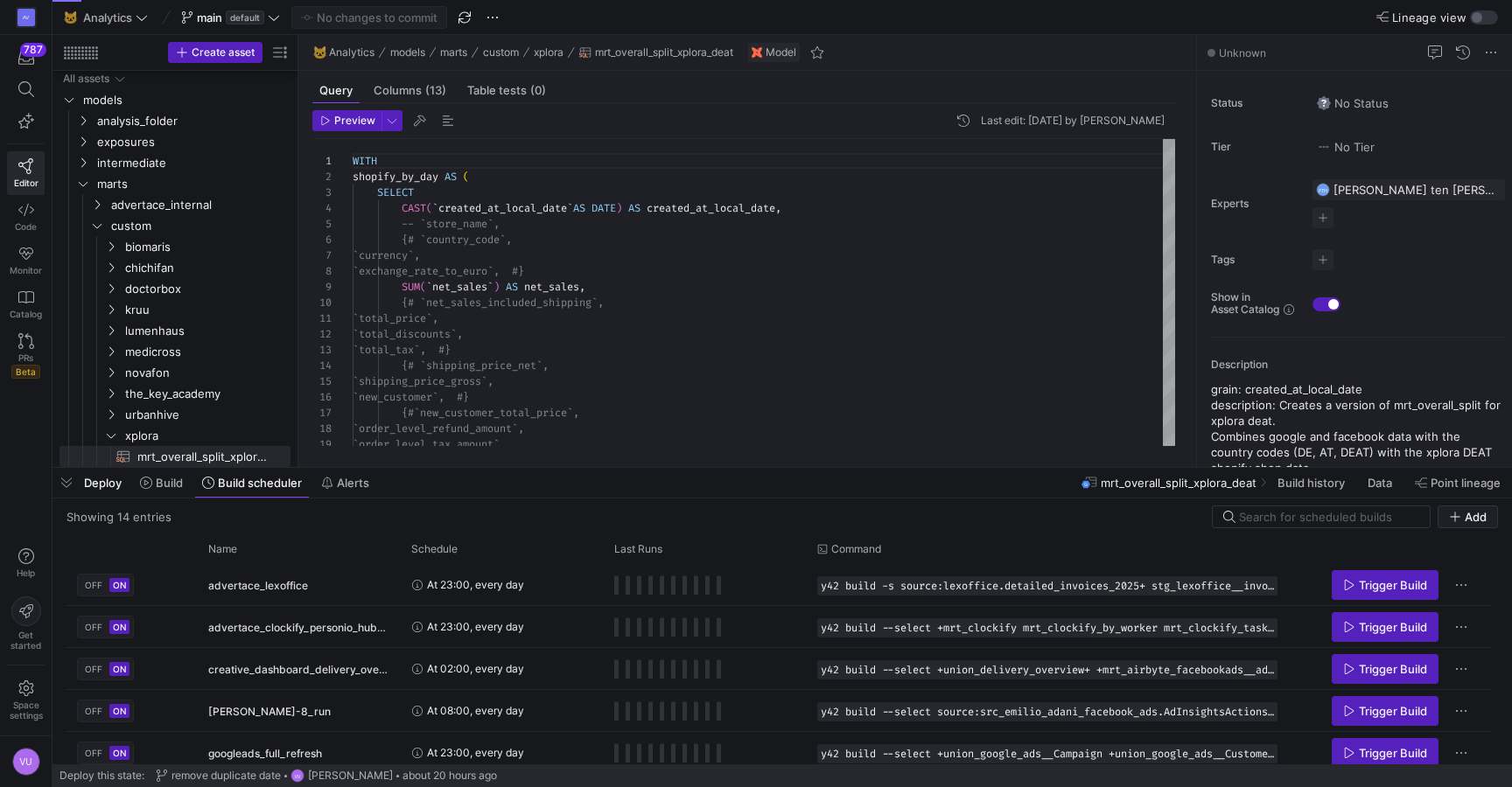
scroll to position [157, 0]
